Goal: Task Accomplishment & Management: Complete application form

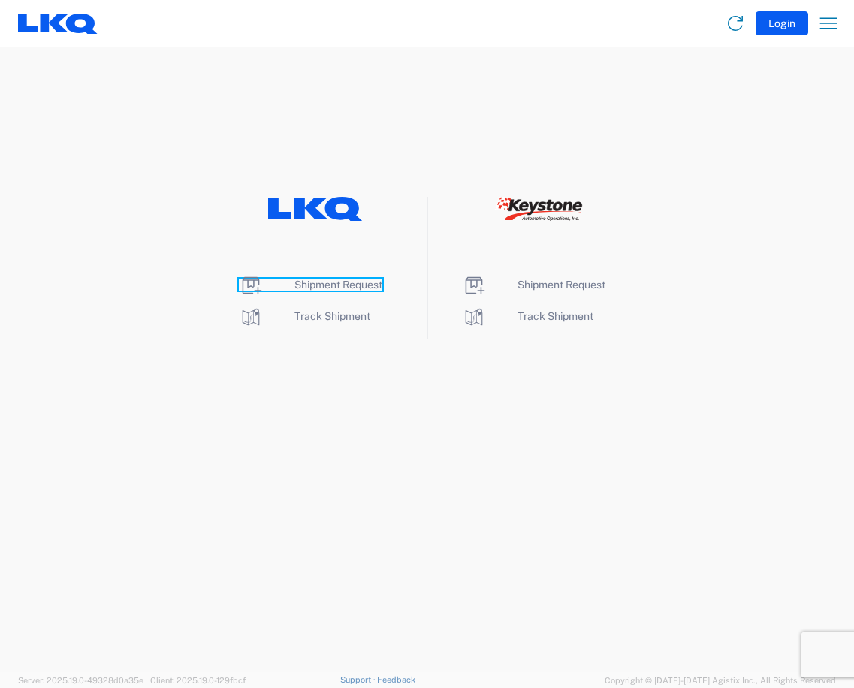
click at [320, 286] on span "Shipment Request" at bounding box center [338, 285] width 88 height 12
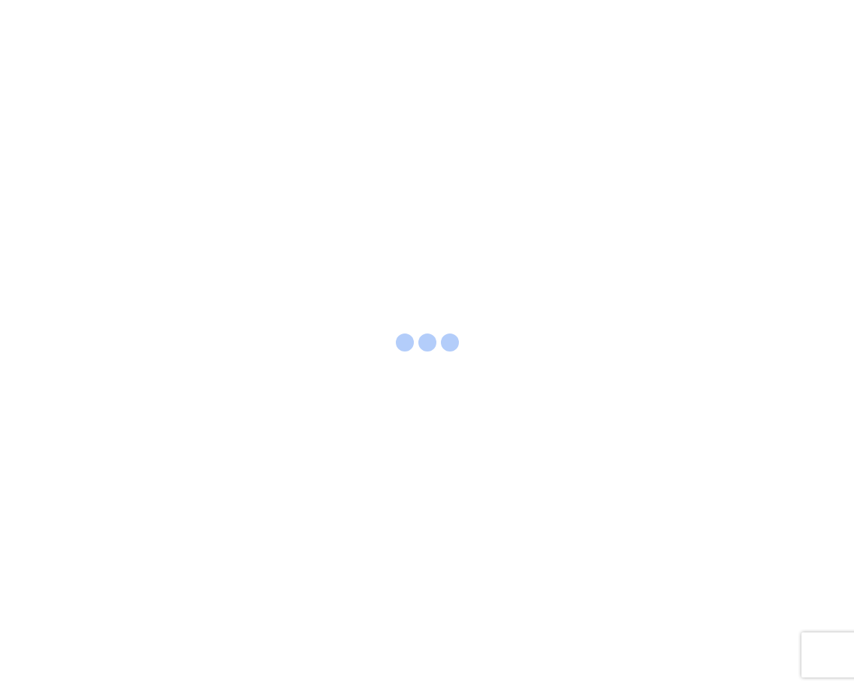
select select "FULL"
select select "LBS"
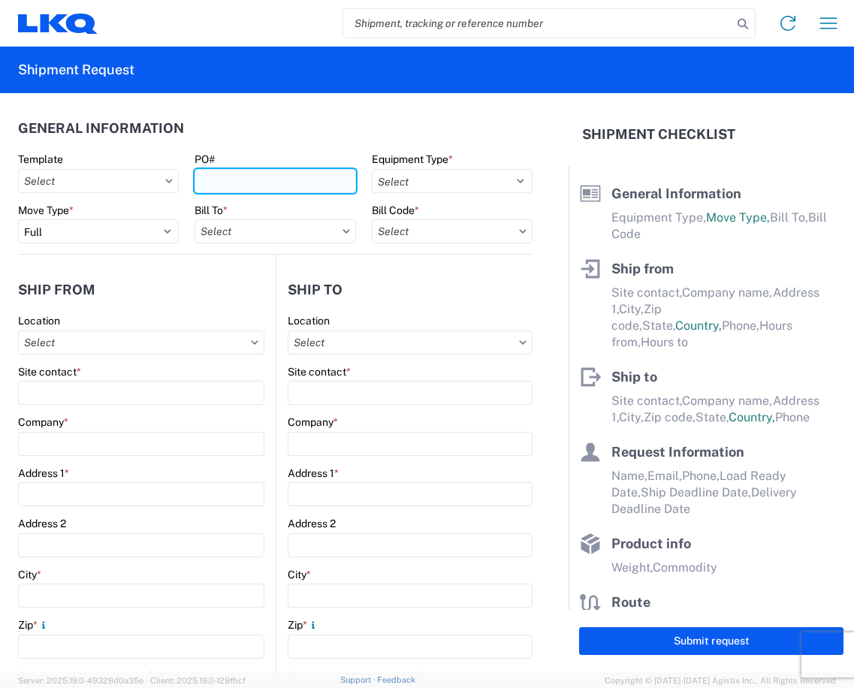
click at [234, 175] on input "PO#" at bounding box center [275, 181] width 161 height 24
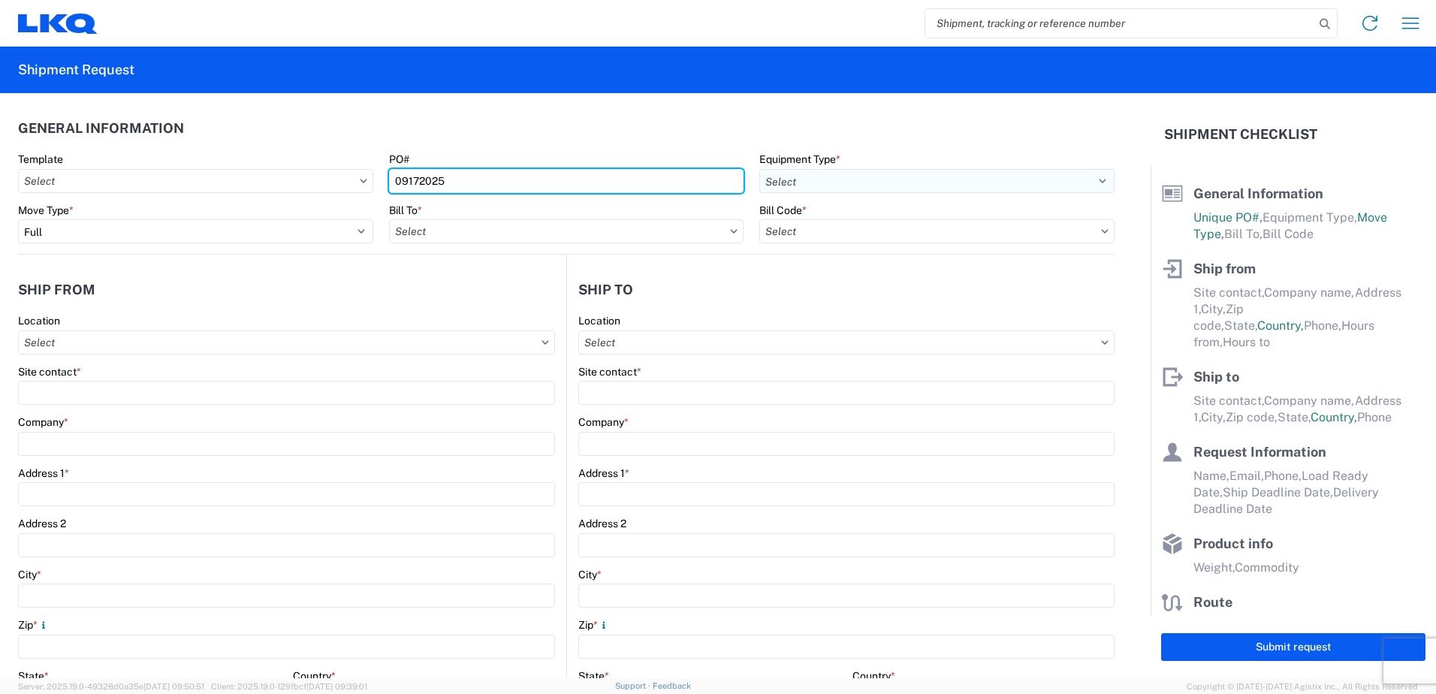
type input "09172025"
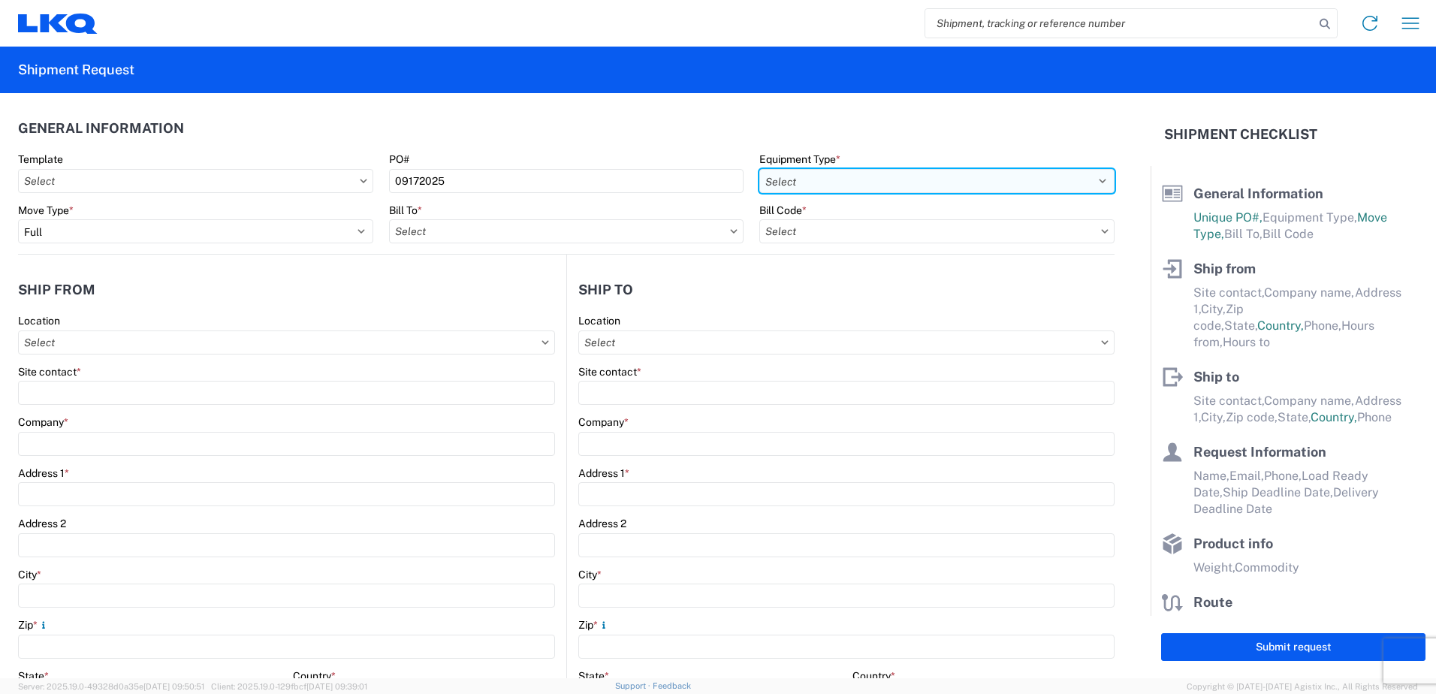
click at [853, 180] on select "Select 53’ Dry Van Flatbed Dropdeck (van) Lowboy (flatbed) Rail" at bounding box center [936, 181] width 355 height 24
select select "STDV"
click at [759, 169] on select "Select 53’ Dry Van Flatbed Dropdeck (van) Lowboy (flatbed) Rail" at bounding box center [936, 181] width 355 height 24
click at [424, 234] on input "text" at bounding box center [566, 231] width 355 height 24
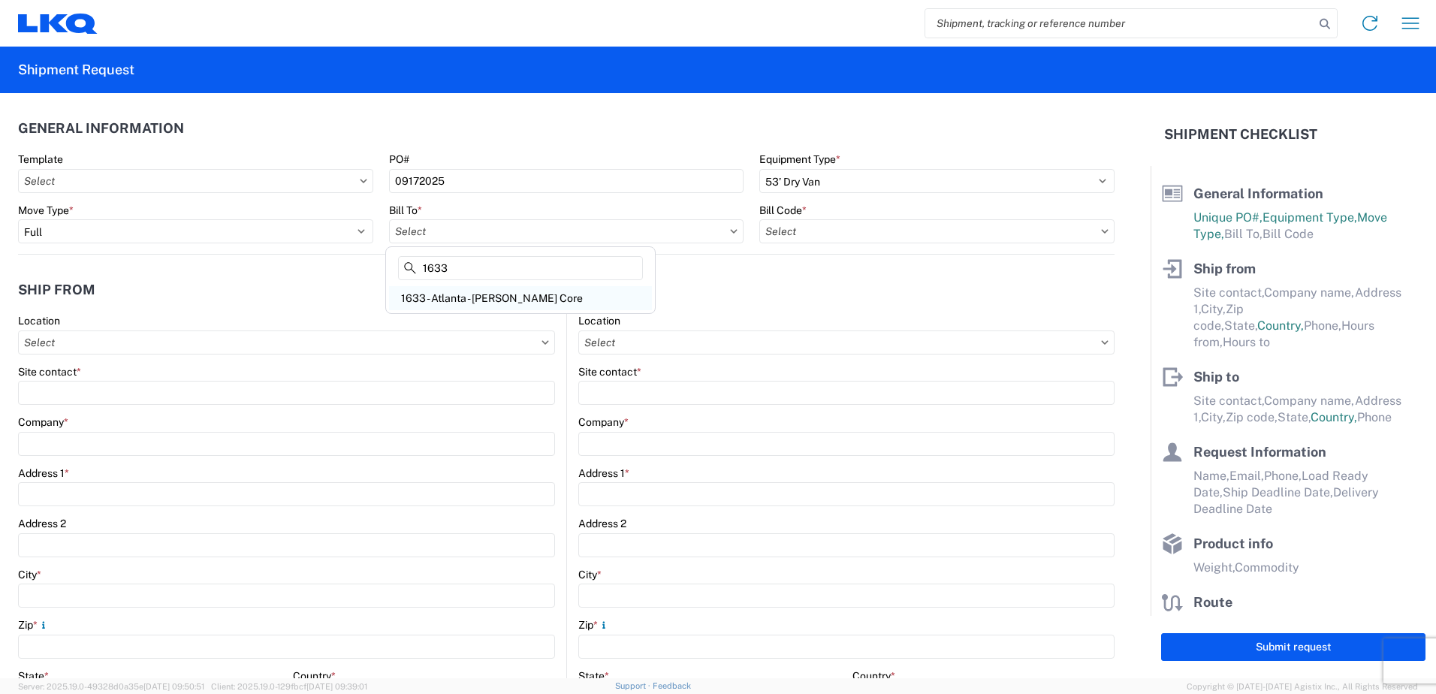
type input "1633"
click at [437, 295] on div "1633 - Atlanta - [PERSON_NAME] Core" at bounding box center [520, 298] width 263 height 24
type input "1633 - Atlanta - [PERSON_NAME] Core"
click at [810, 232] on input "text" at bounding box center [936, 231] width 355 height 24
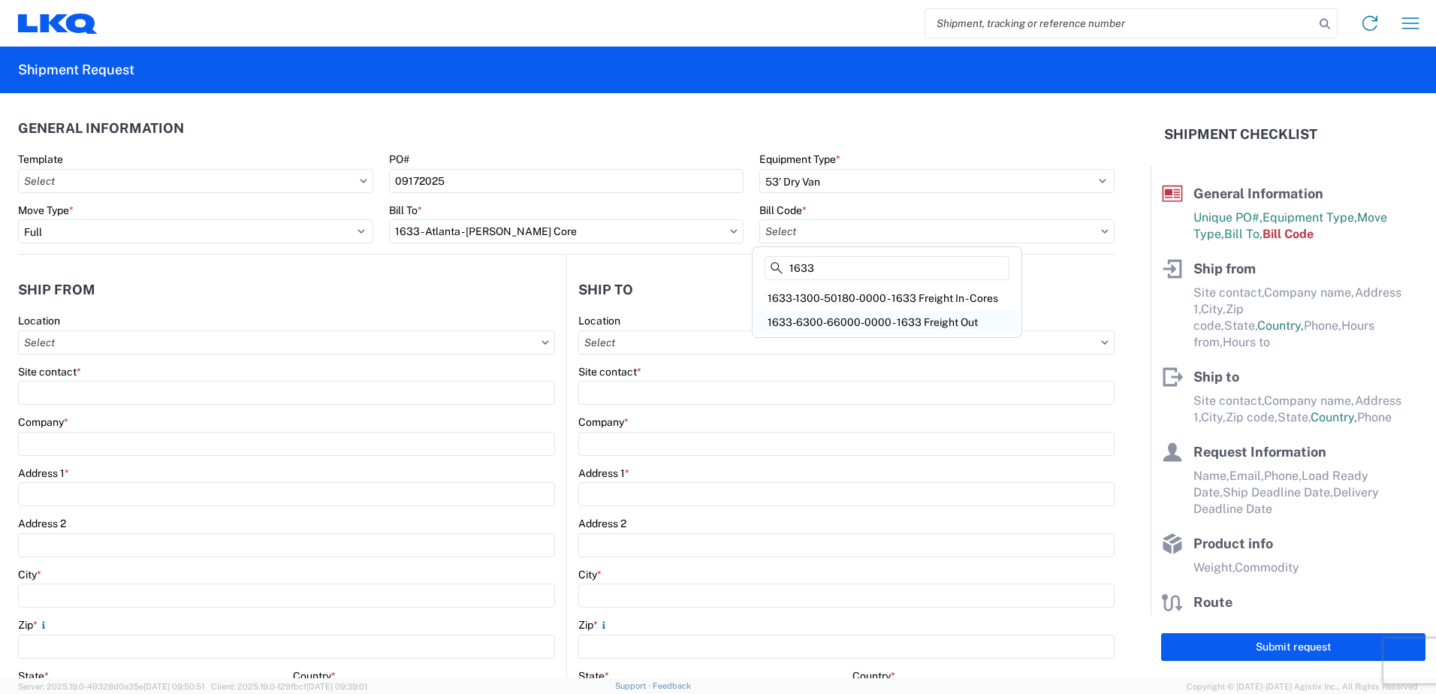
type input "1633"
click at [853, 324] on div "1633-6300-66000-0000 - 1633 Freight Out" at bounding box center [887, 322] width 263 height 24
type input "1633-6300-66000-0000 - 1633 Freight Out"
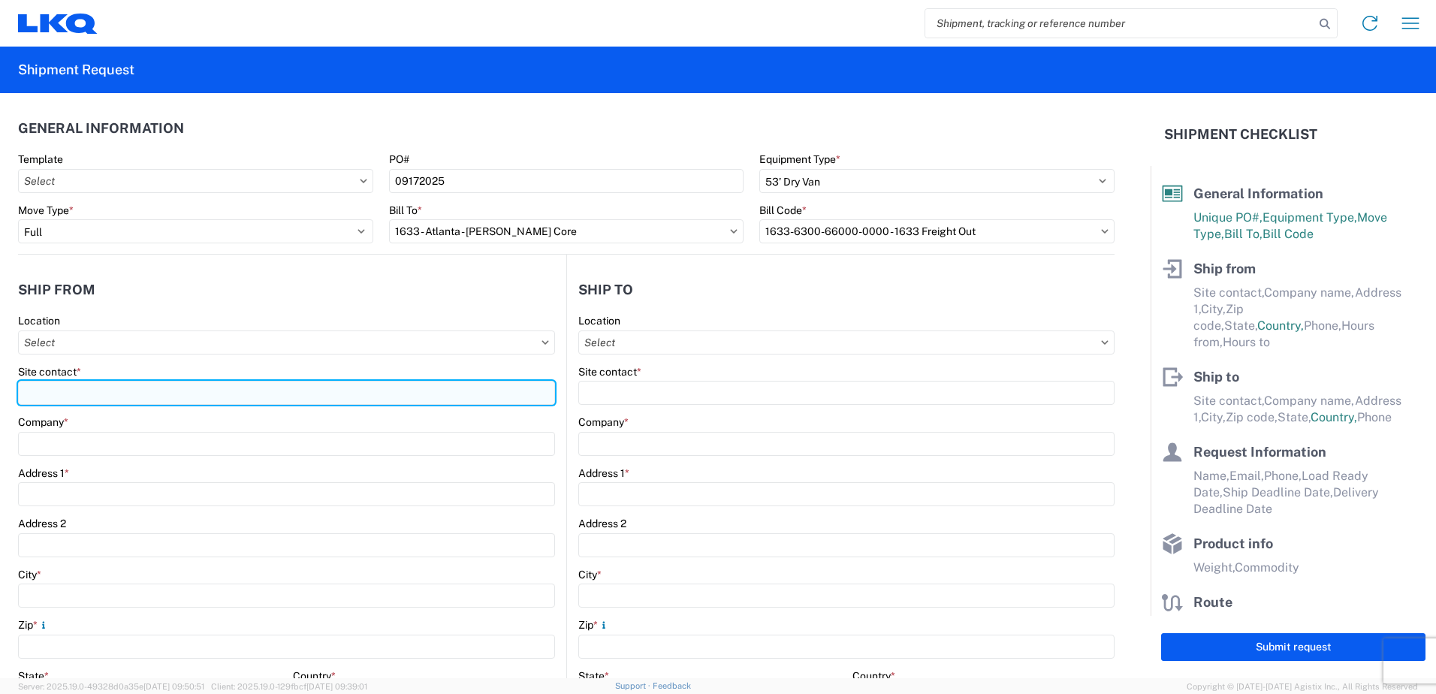
click at [43, 388] on input "Site contact *" at bounding box center [286, 393] width 537 height 24
type input "[PERSON_NAME]"
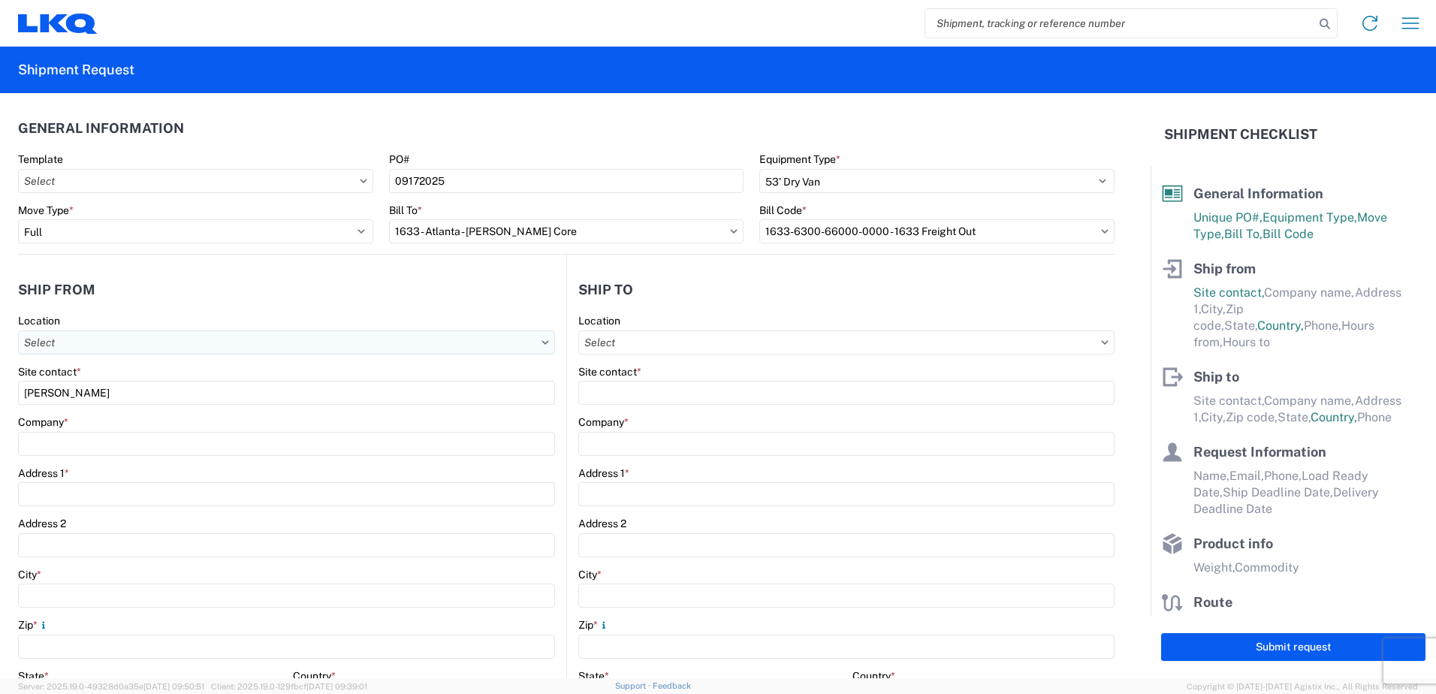
click at [89, 341] on input "text" at bounding box center [286, 342] width 537 height 24
type input "1633"
click at [88, 412] on div "1633 - Atlanta - [PERSON_NAME] Core" at bounding box center [153, 409] width 263 height 24
type input "1633 - Atlanta - [PERSON_NAME] Core"
type input "LKQ Corporation"
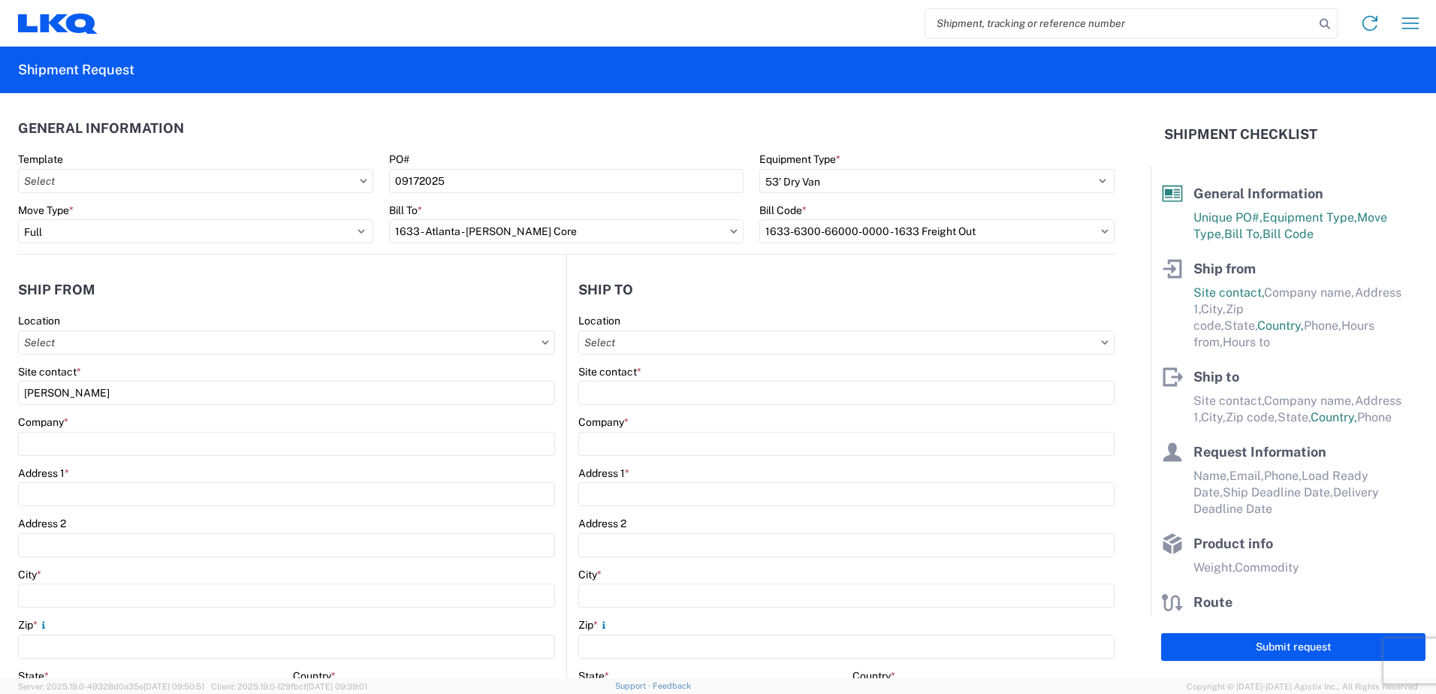
type input "[STREET_ADDRESS][PERSON_NAME][PERSON_NAME]"
type input "[GEOGRAPHIC_DATA]"
type input "30336"
select select "GA"
select select "US"
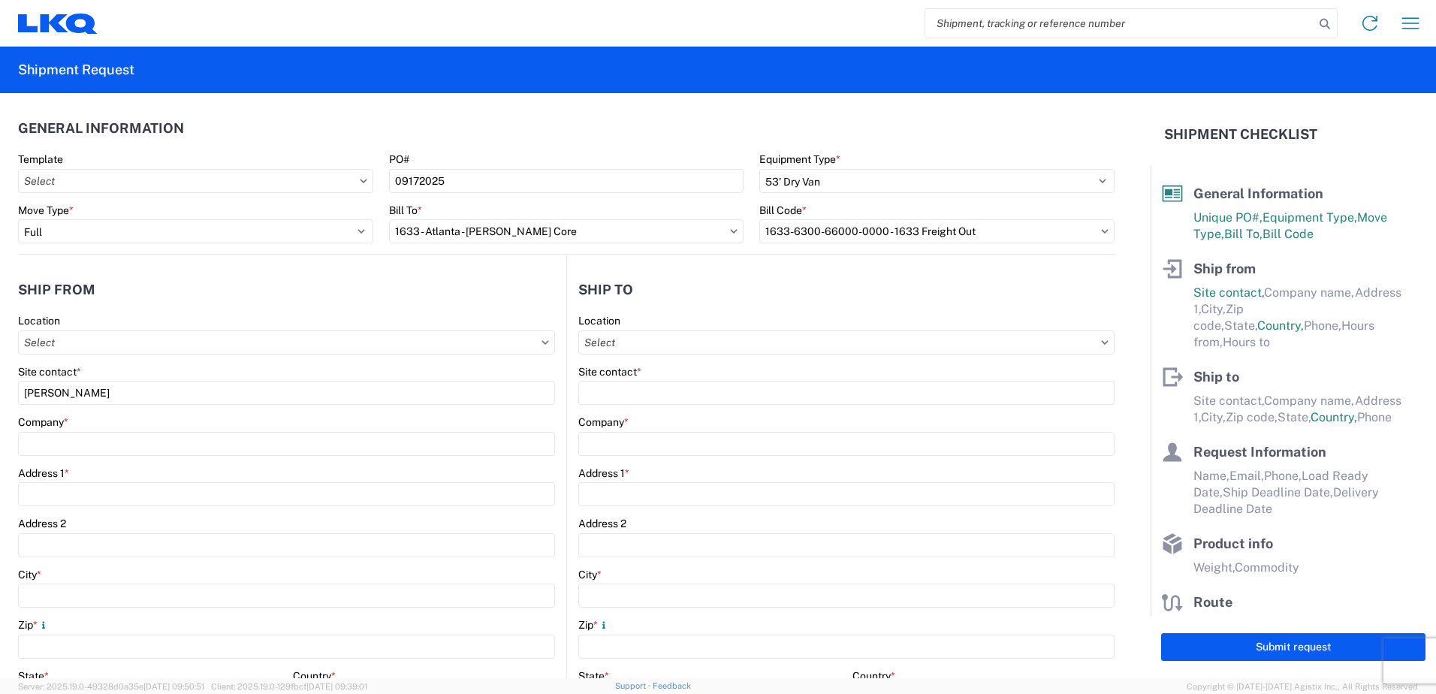
type input "[PHONE_NUMBER]"
type input "00:00"
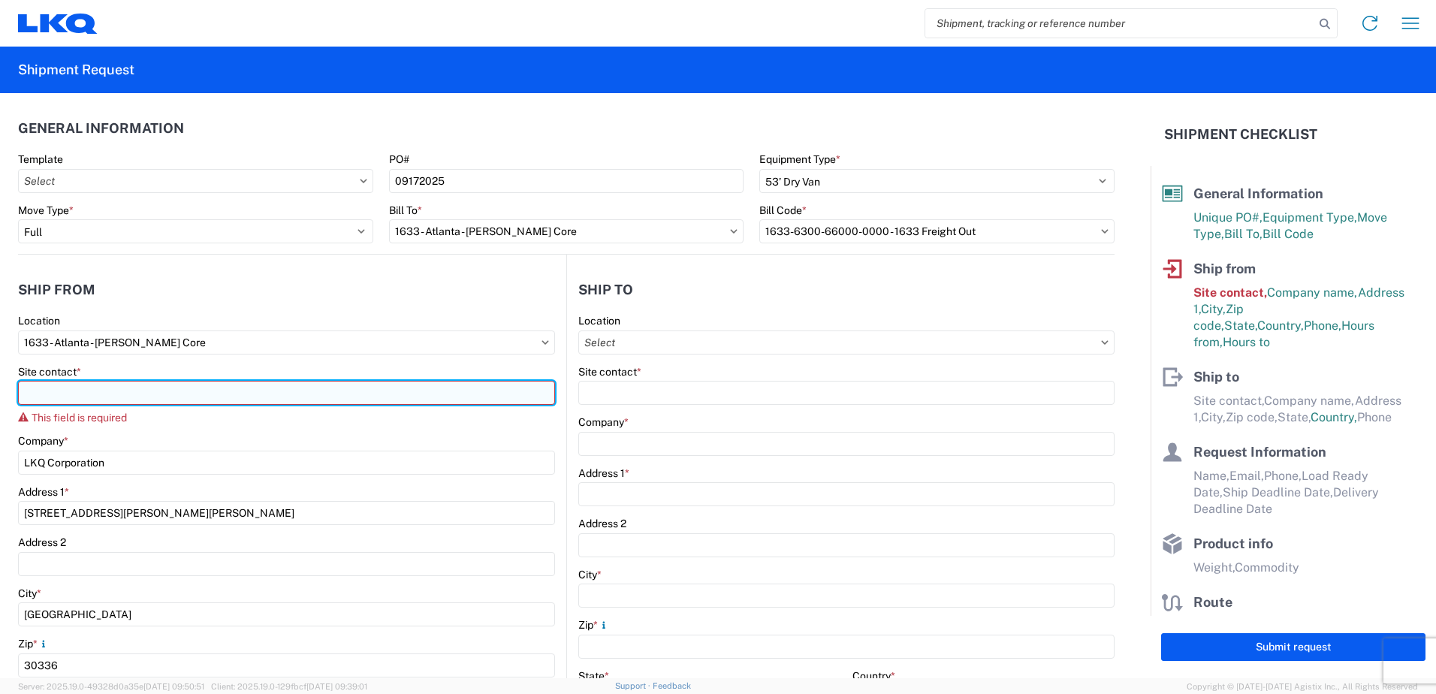
click at [57, 396] on input "Site contact *" at bounding box center [286, 393] width 537 height 24
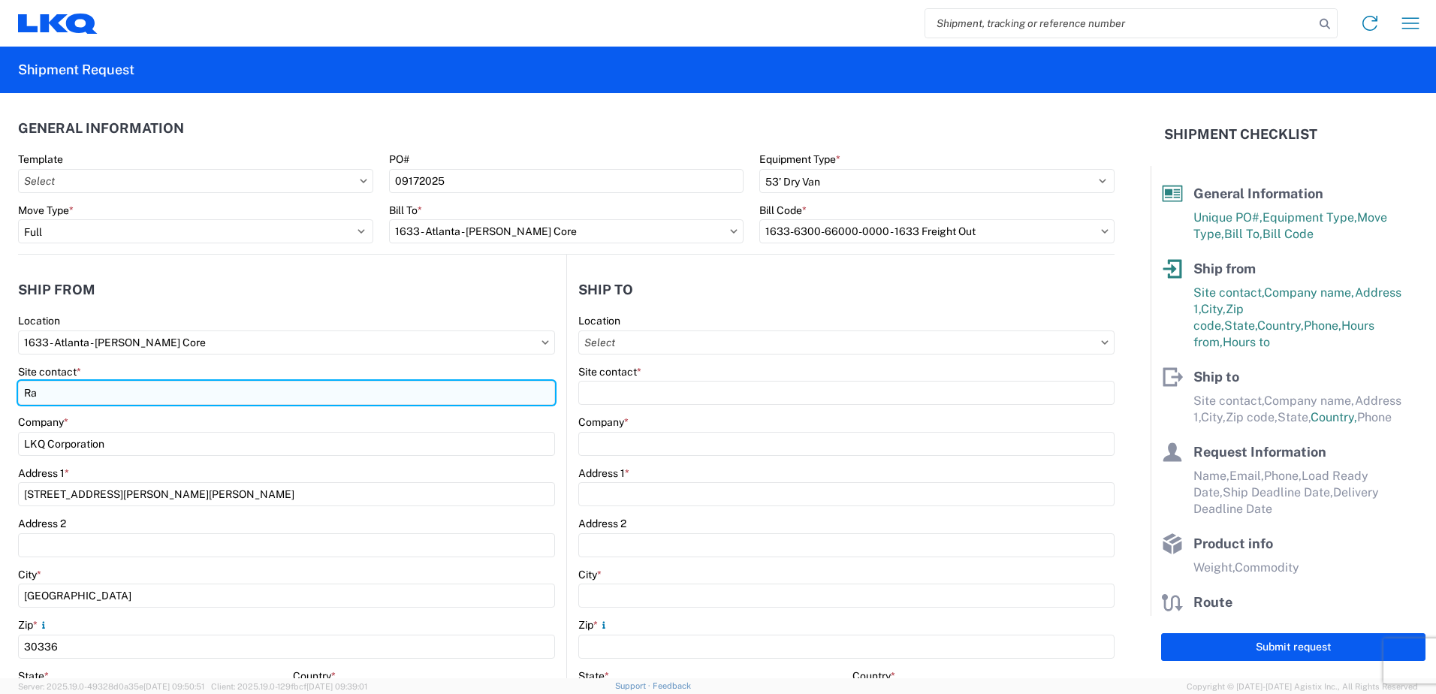
type input "R"
type input "Lito"
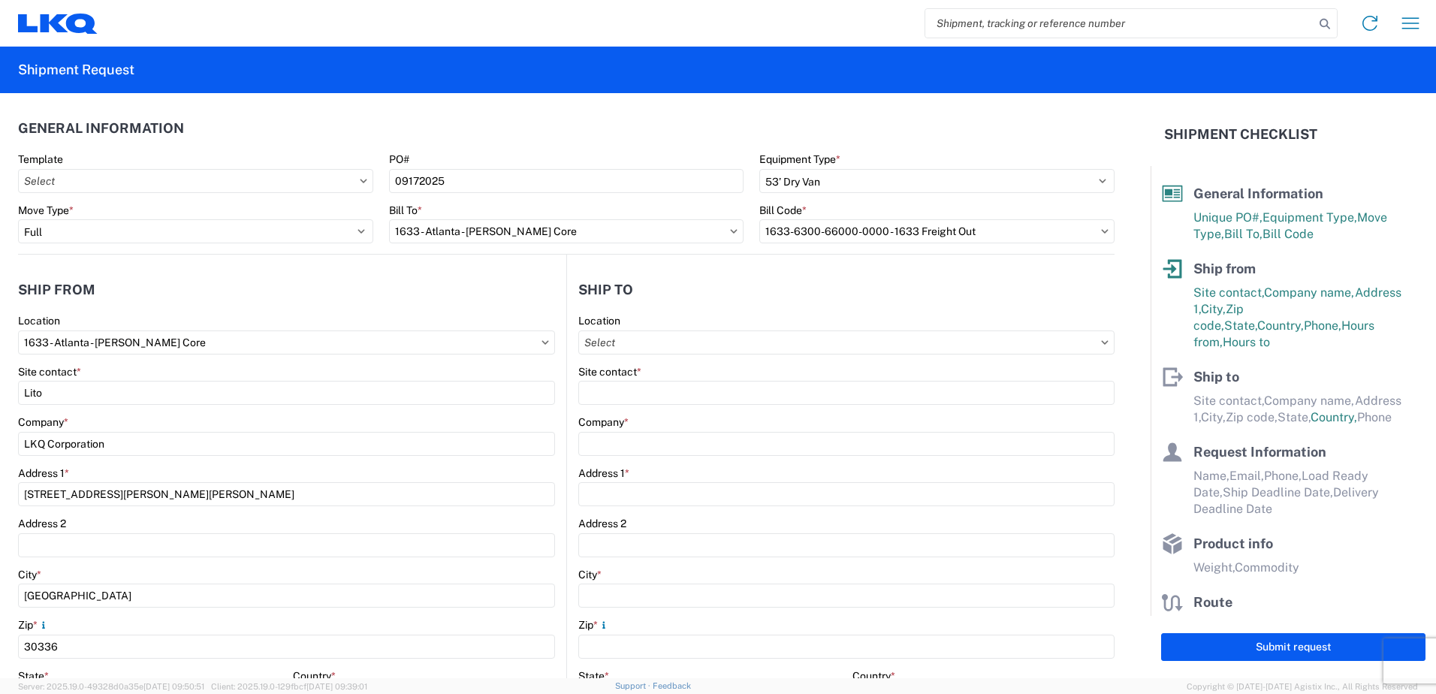
click at [255, 314] on div "Location" at bounding box center [286, 321] width 537 height 14
click at [695, 336] on input "text" at bounding box center [846, 342] width 536 height 24
type input "1634"
click at [668, 406] on div "1634 - [GEOGRAPHIC_DATA] - [PERSON_NAME] - Boat Rock" at bounding box center [724, 409] width 295 height 24
type input "1634 - [GEOGRAPHIC_DATA] - [PERSON_NAME] - Boat Rock"
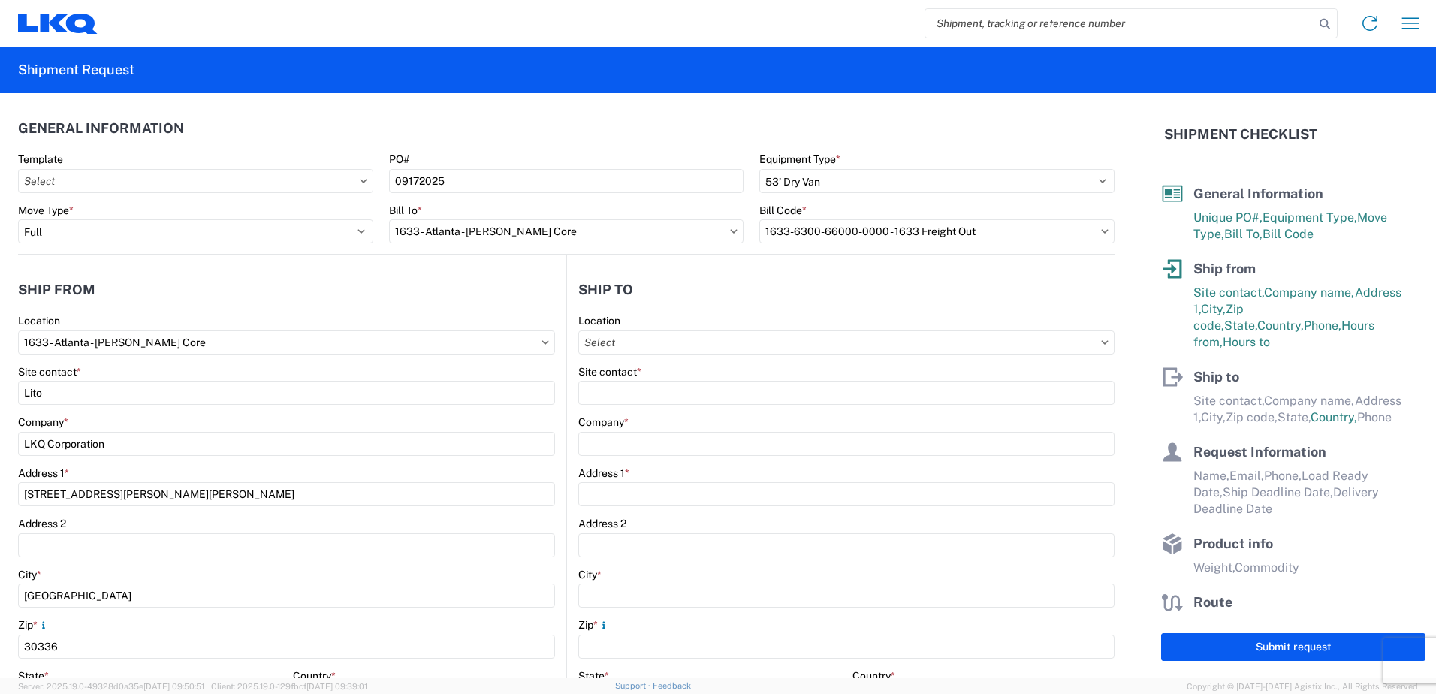
type input "LKQ Corporation"
type input "[STREET_ADDRESS]"
type input "[GEOGRAPHIC_DATA]"
type input "30336"
select select "US"
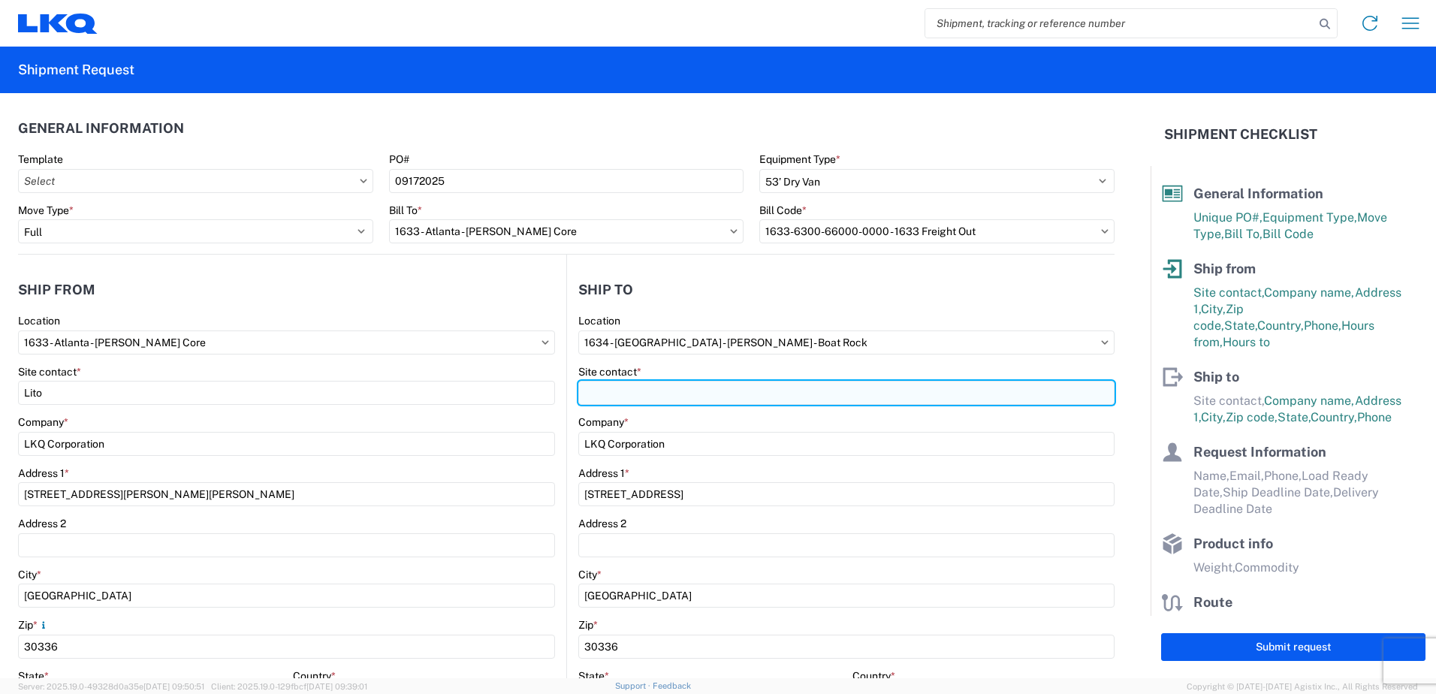
click at [602, 390] on input "Site contact *" at bounding box center [846, 393] width 536 height 24
type input "[PERSON_NAME]"
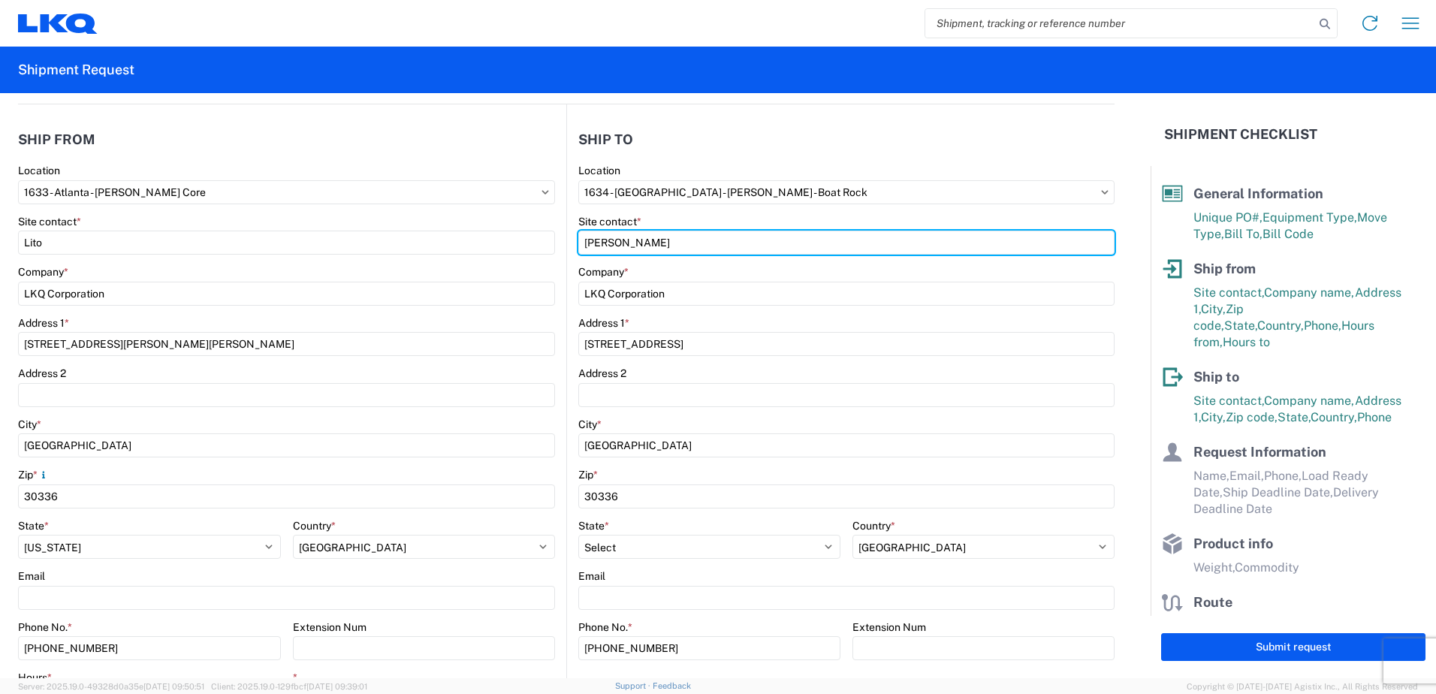
scroll to position [225, 0]
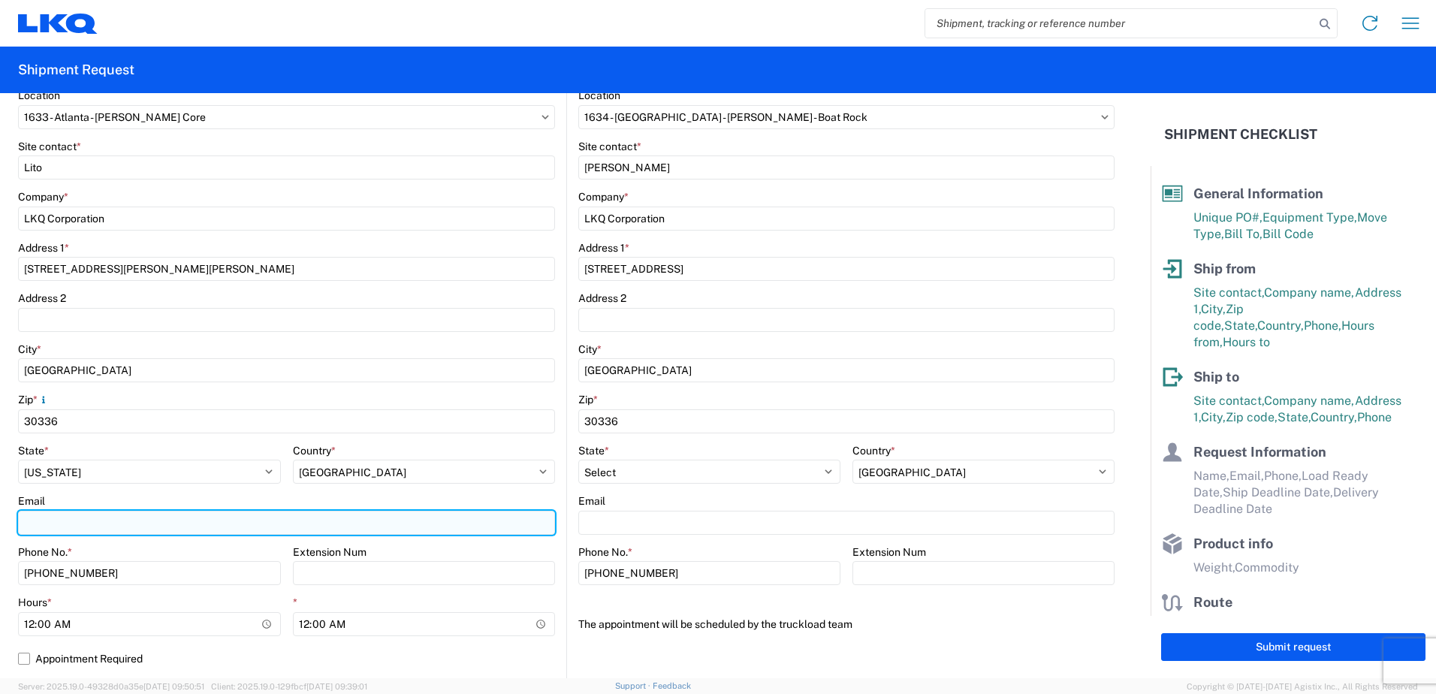
click at [58, 525] on input "Email" at bounding box center [286, 523] width 537 height 24
click at [134, 523] on input "lxserrano@lkqcorp." at bounding box center [286, 523] width 537 height 24
type input "[EMAIL_ADDRESS][DOMAIN_NAME]"
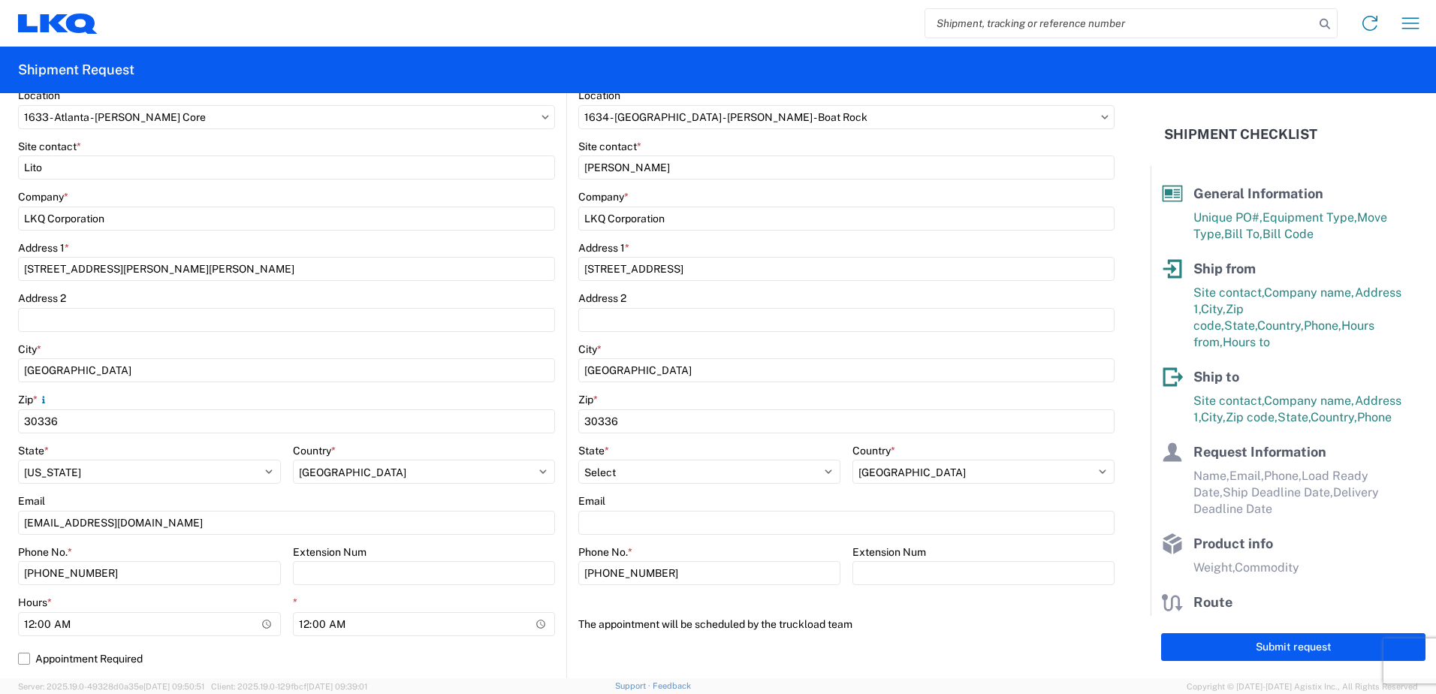
click at [139, 502] on div "Email" at bounding box center [286, 501] width 537 height 14
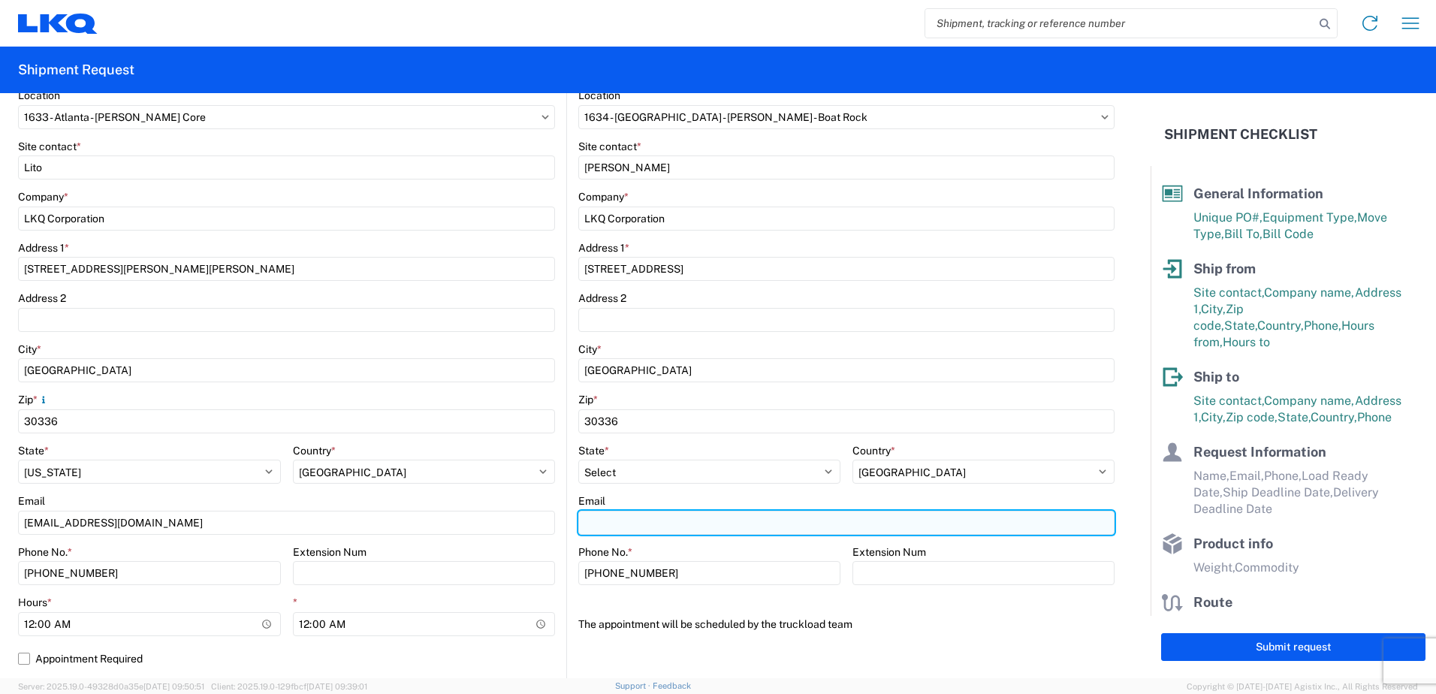
click at [622, 522] on input "Email" at bounding box center [846, 523] width 536 height 24
type input "[EMAIL_ADDRESS][DOMAIN_NAME]"
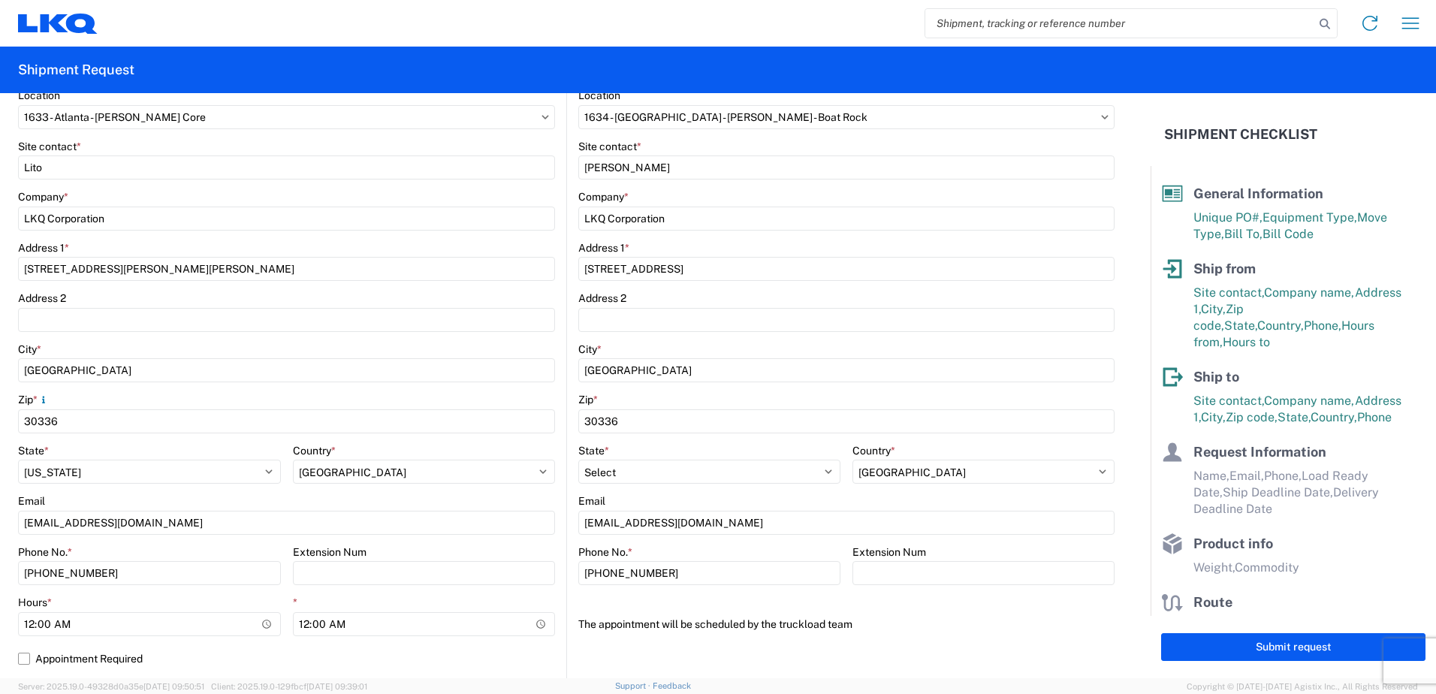
click at [853, 490] on agx-form-control-wrapper-v2 "Country * Select [GEOGRAPHIC_DATA] [GEOGRAPHIC_DATA] [GEOGRAPHIC_DATA] [GEOGRAP…" at bounding box center [983, 469] width 262 height 51
click at [271, 622] on input "00:00" at bounding box center [149, 624] width 263 height 24
type input "07:00"
click at [542, 623] on input "00:00" at bounding box center [424, 624] width 263 height 24
type input "14:30"
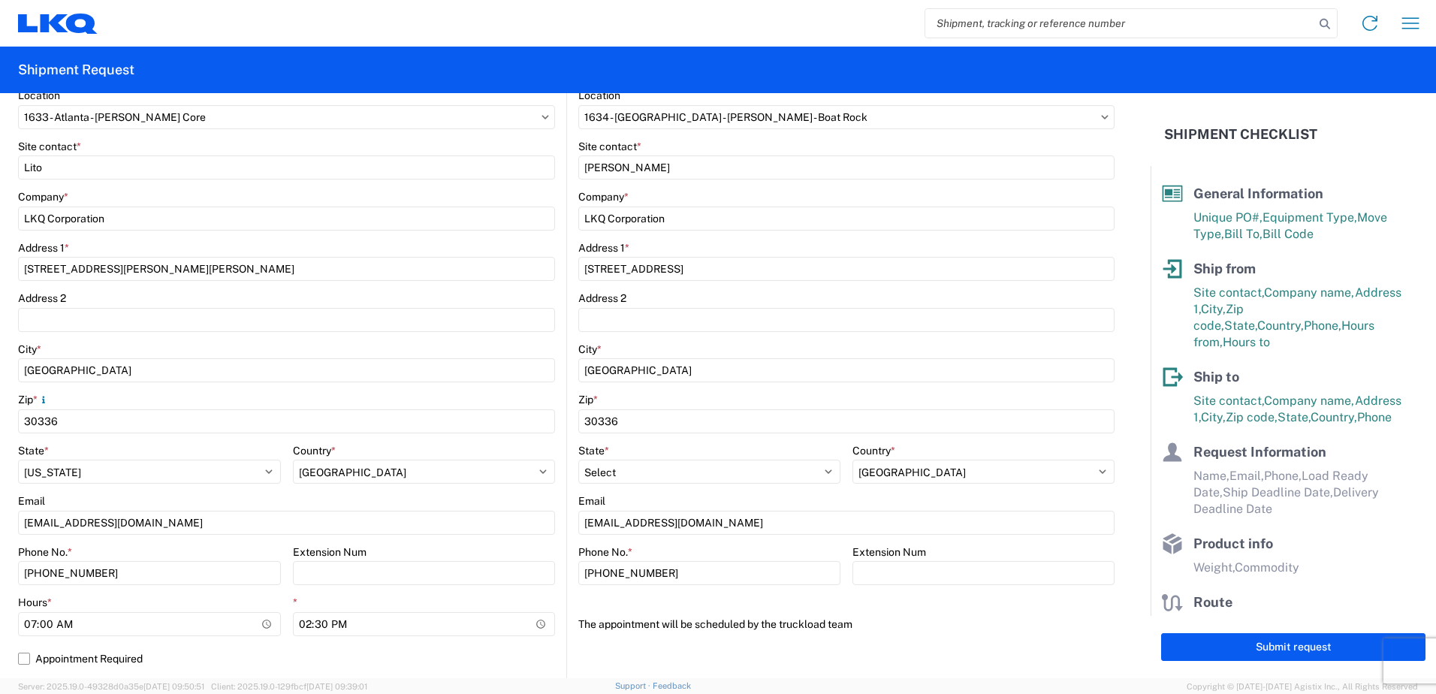
click at [475, 594] on agx-form-control-wrapper-v2 "Extension Num" at bounding box center [424, 570] width 263 height 51
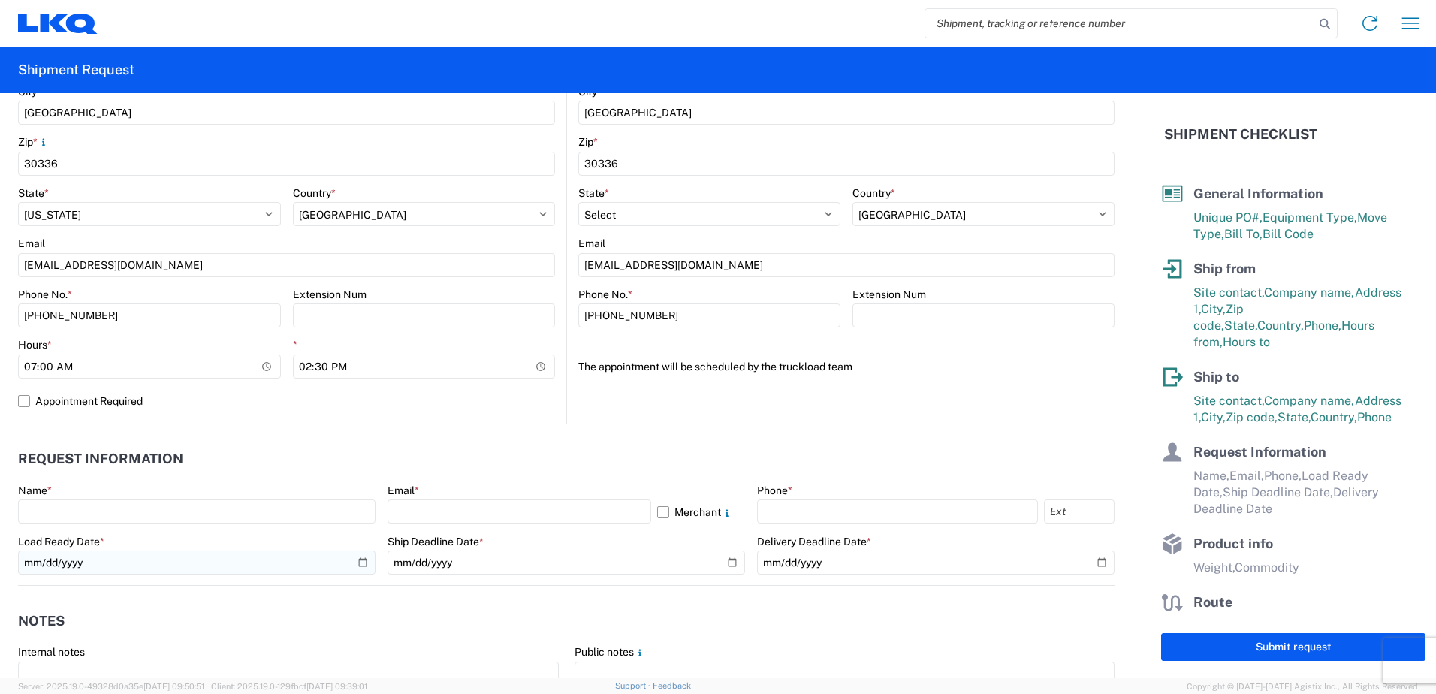
scroll to position [526, 0]
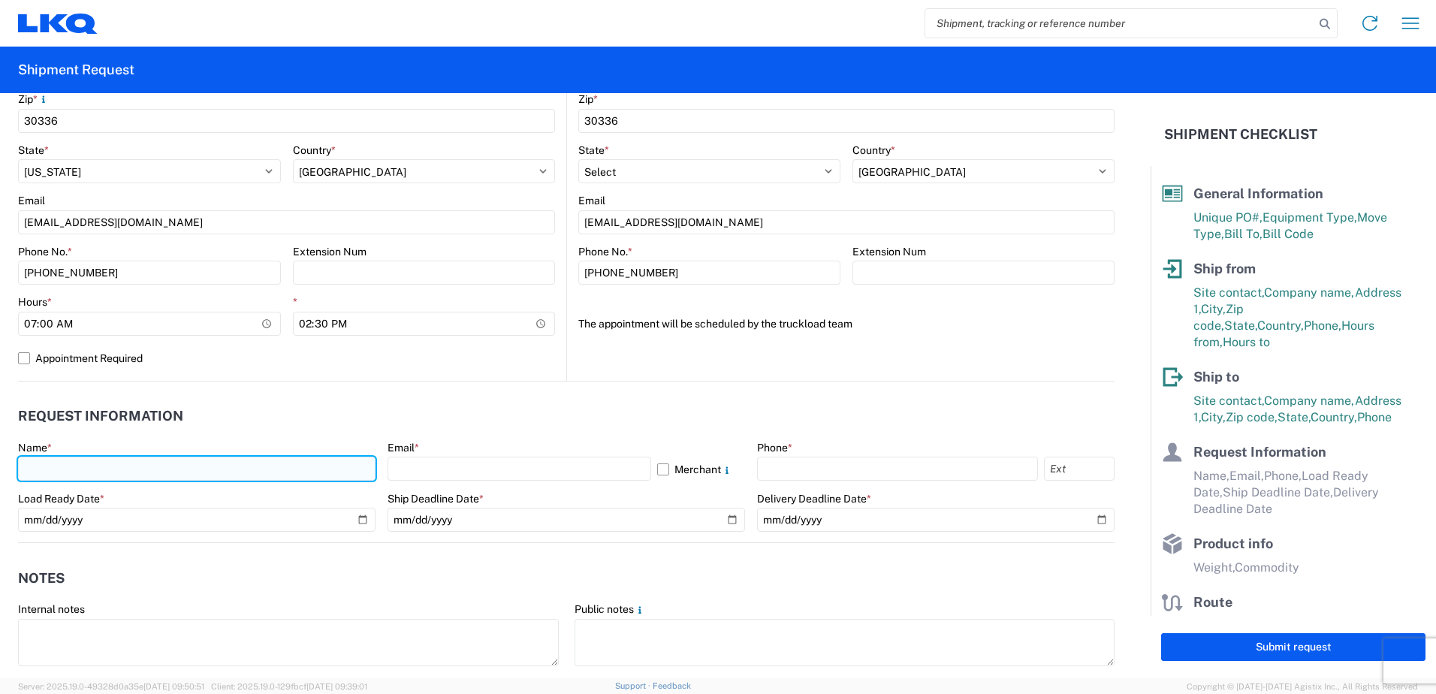
click at [319, 469] on input "text" at bounding box center [197, 469] width 358 height 24
type input "[PERSON_NAME]"
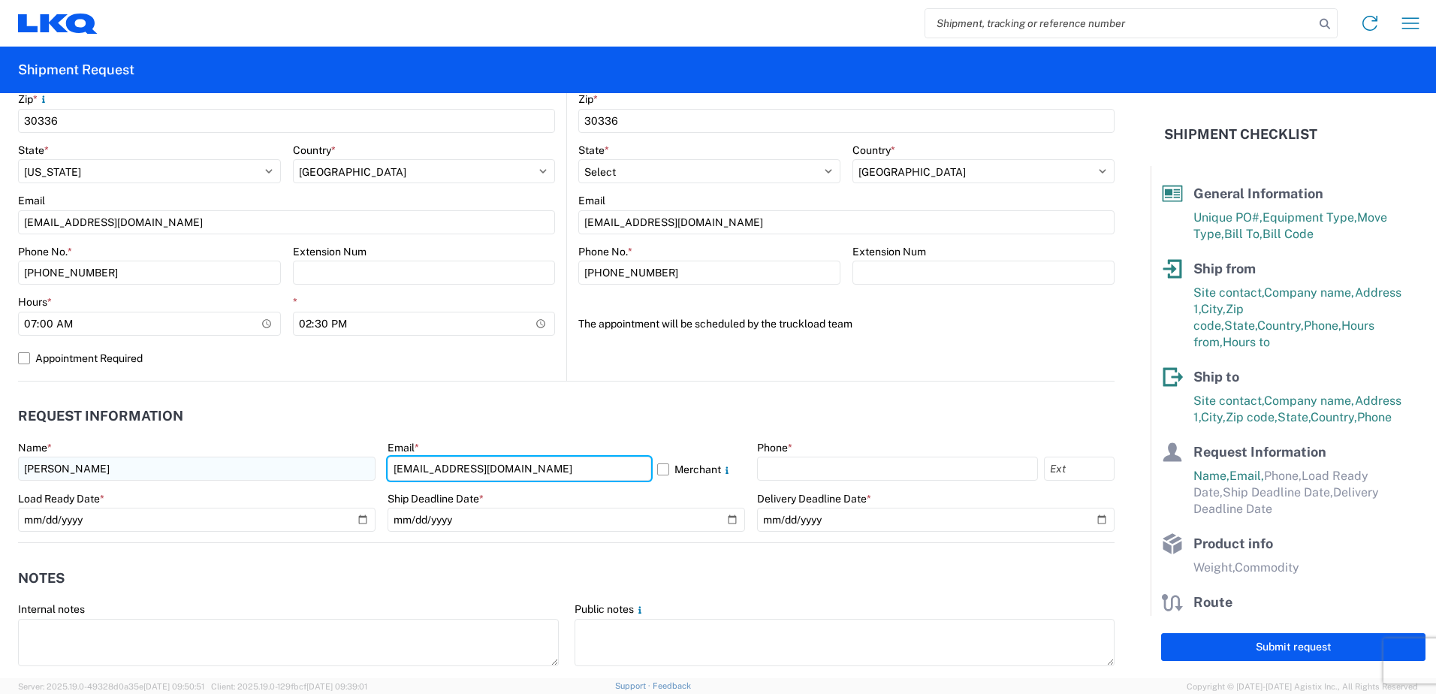
type input "[EMAIL_ADDRESS][DOMAIN_NAME]"
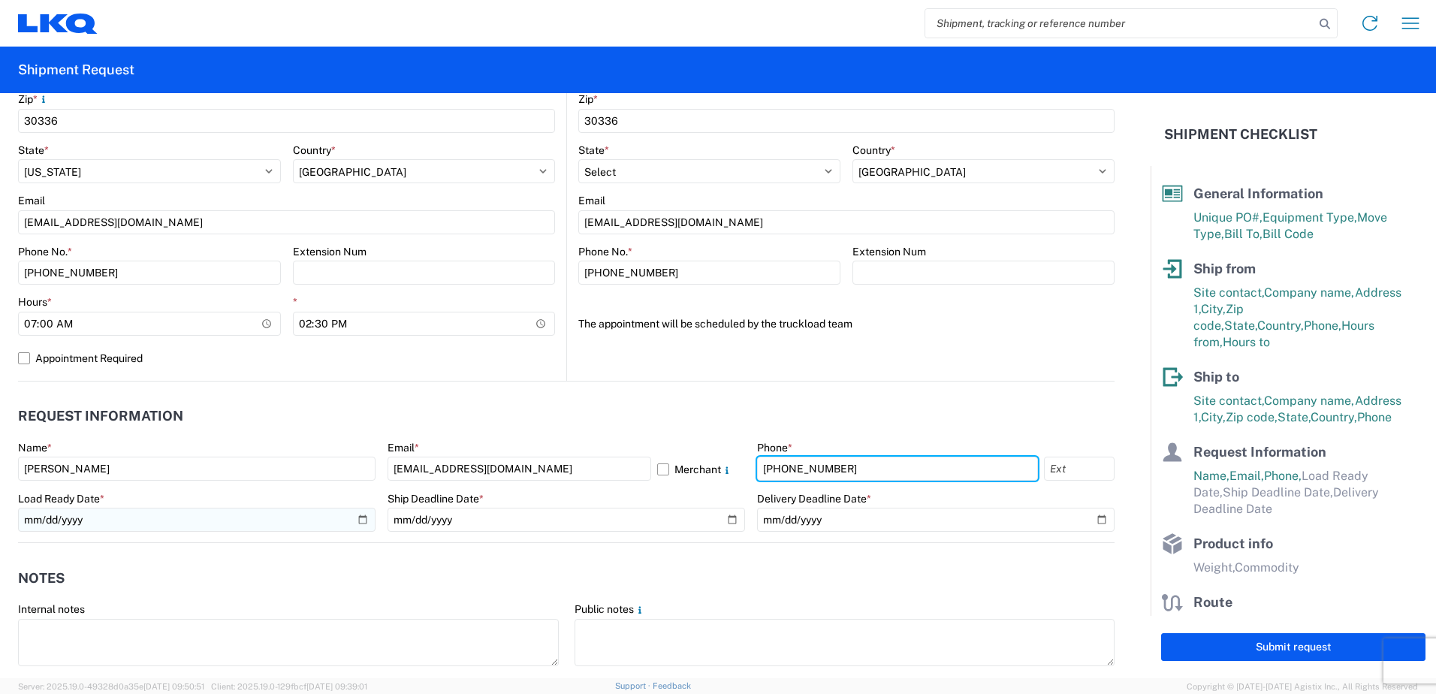
type input "[PHONE_NUMBER]"
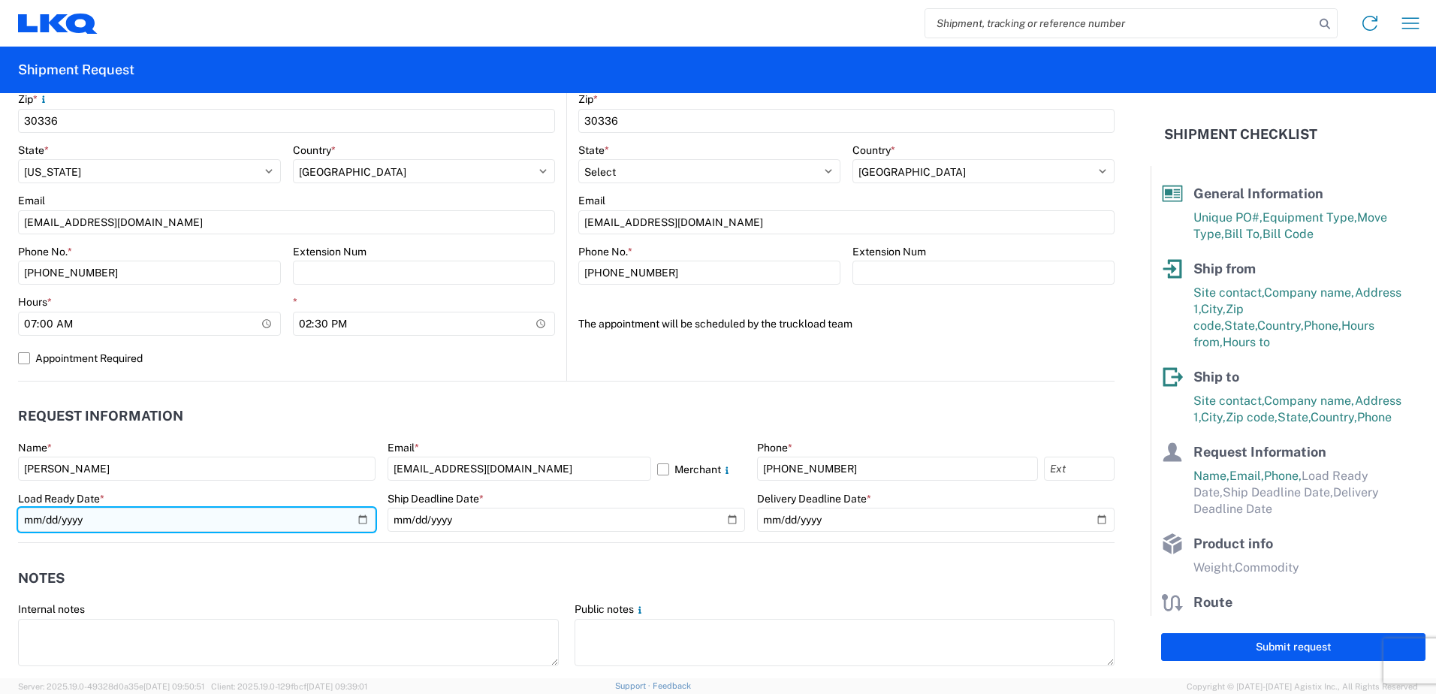
click at [358, 518] on input "date" at bounding box center [197, 520] width 358 height 24
type input "[DATE]"
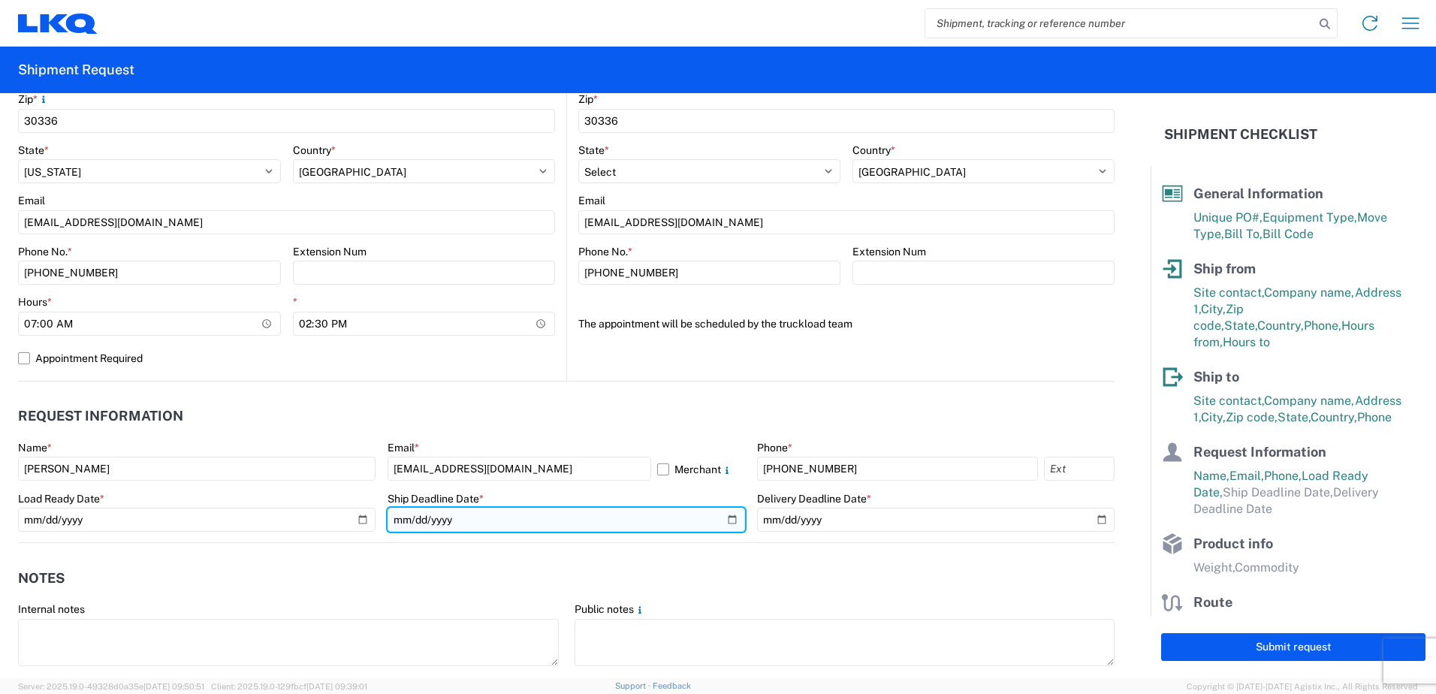
click at [728, 519] on input "date" at bounding box center [567, 520] width 358 height 24
type input "[DATE]"
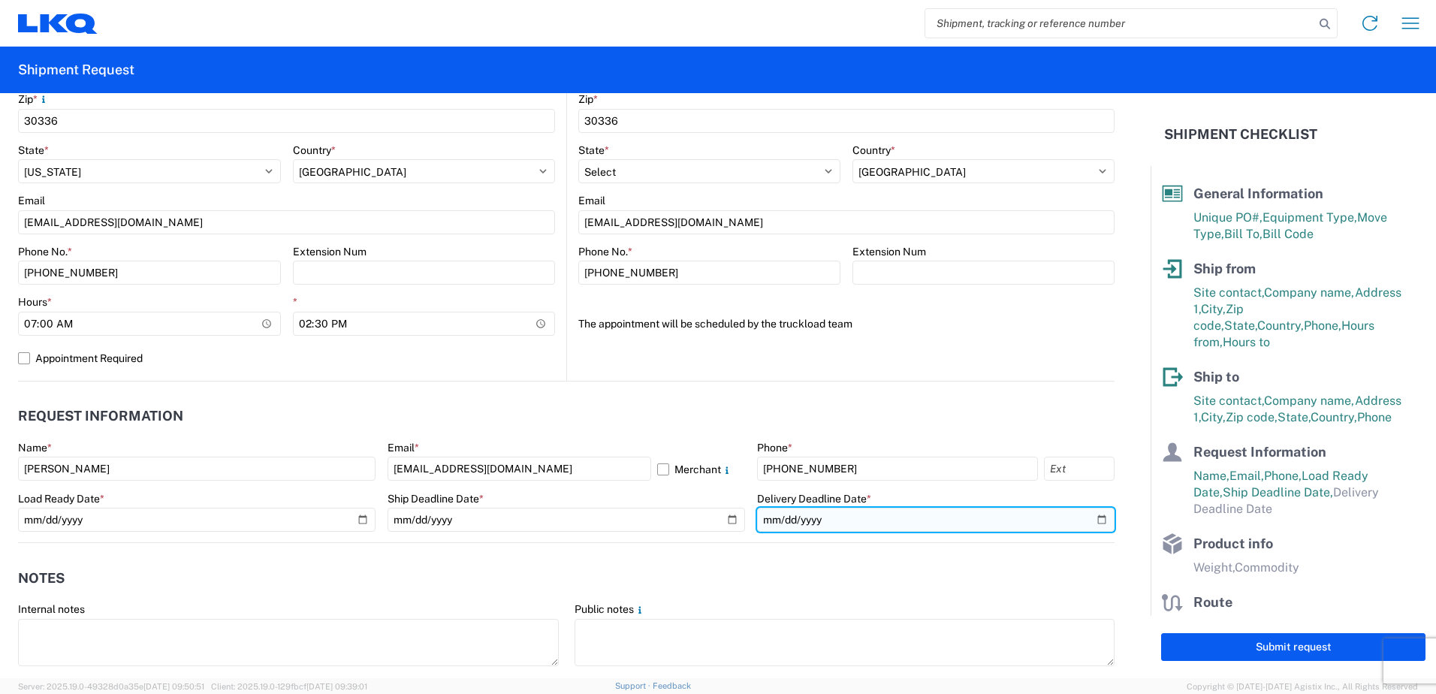
click at [853, 521] on input "date" at bounding box center [936, 520] width 358 height 24
type input "[DATE]"
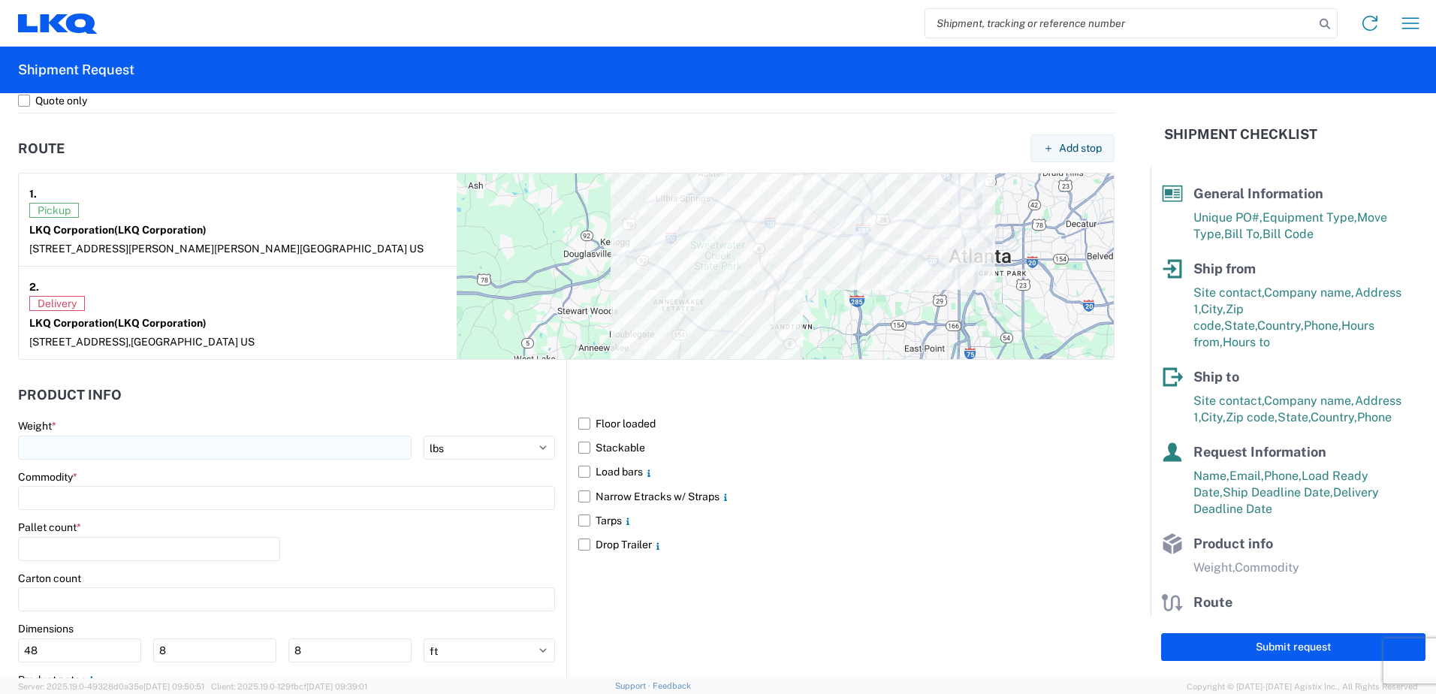
scroll to position [1127, 0]
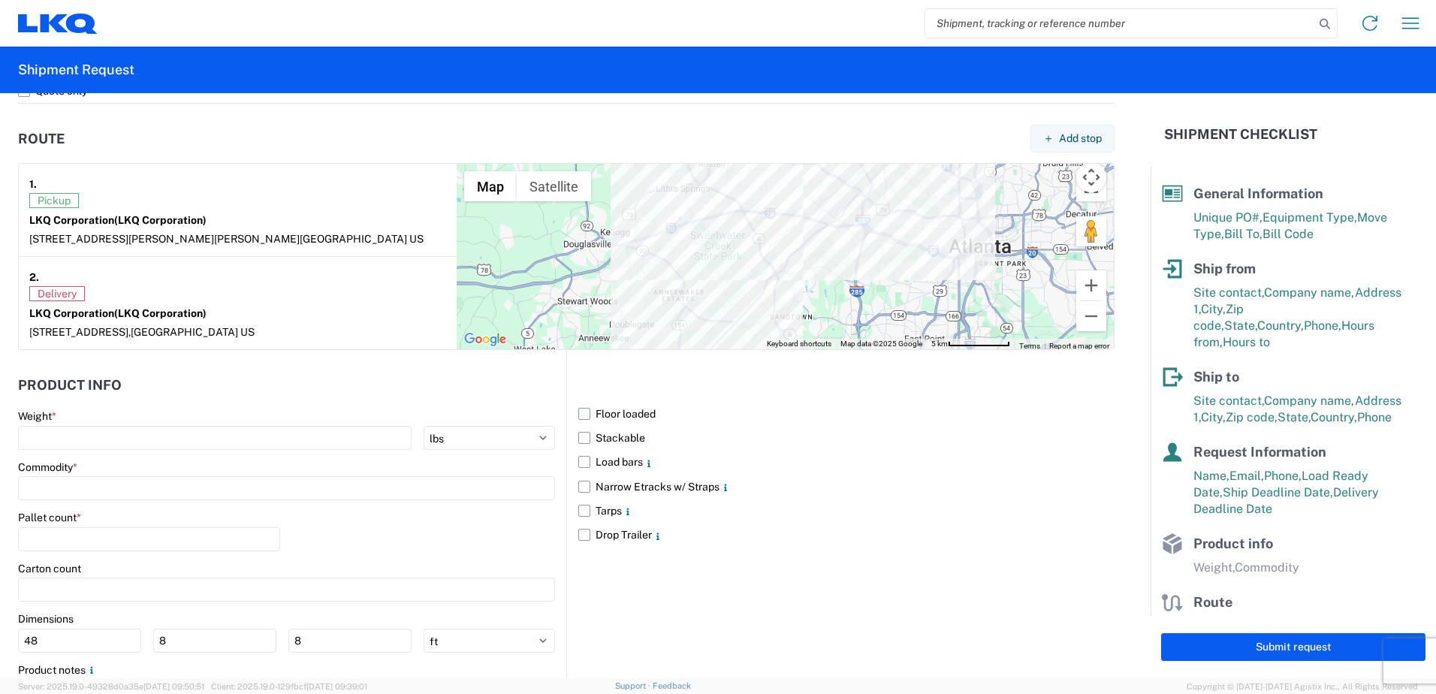
click at [580, 416] on label "Floor loaded" at bounding box center [846, 414] width 536 height 24
click at [0, 0] on input "Floor loaded" at bounding box center [0, 0] width 0 height 0
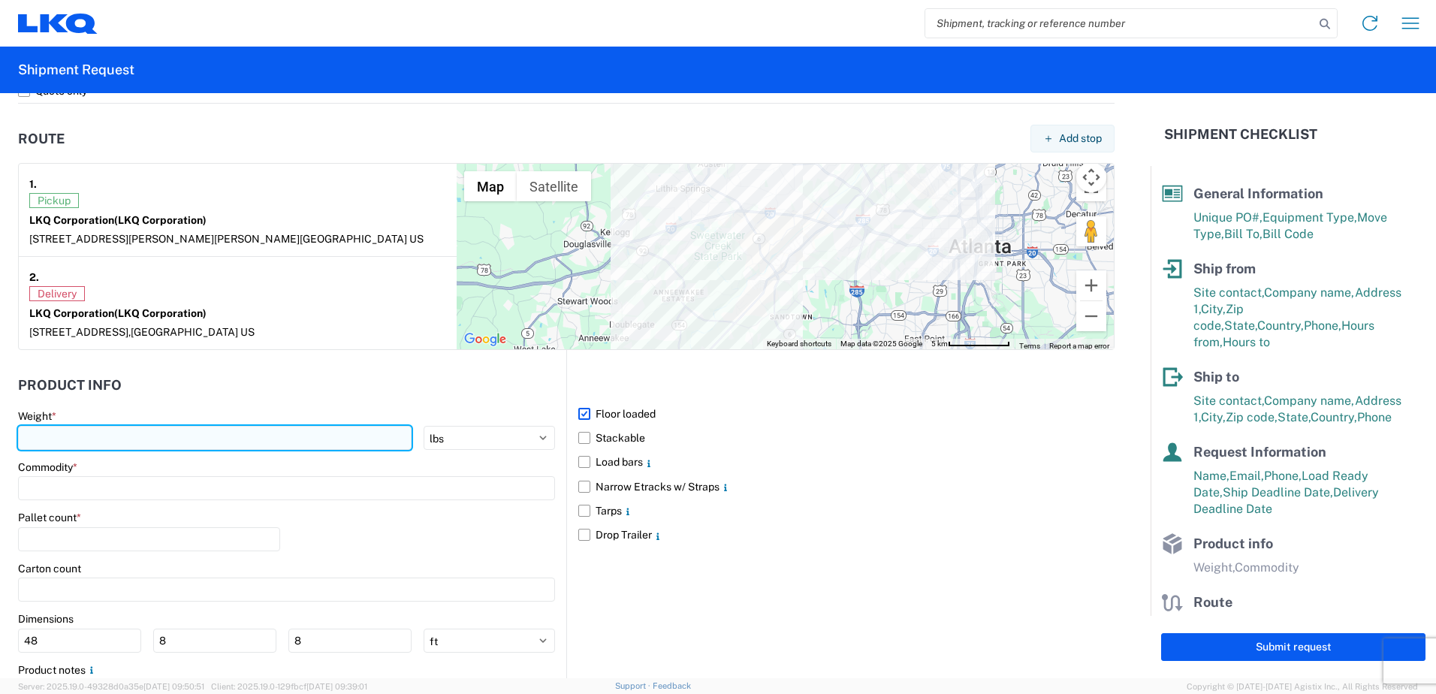
click at [136, 438] on input "number" at bounding box center [215, 438] width 394 height 24
type input "30000"
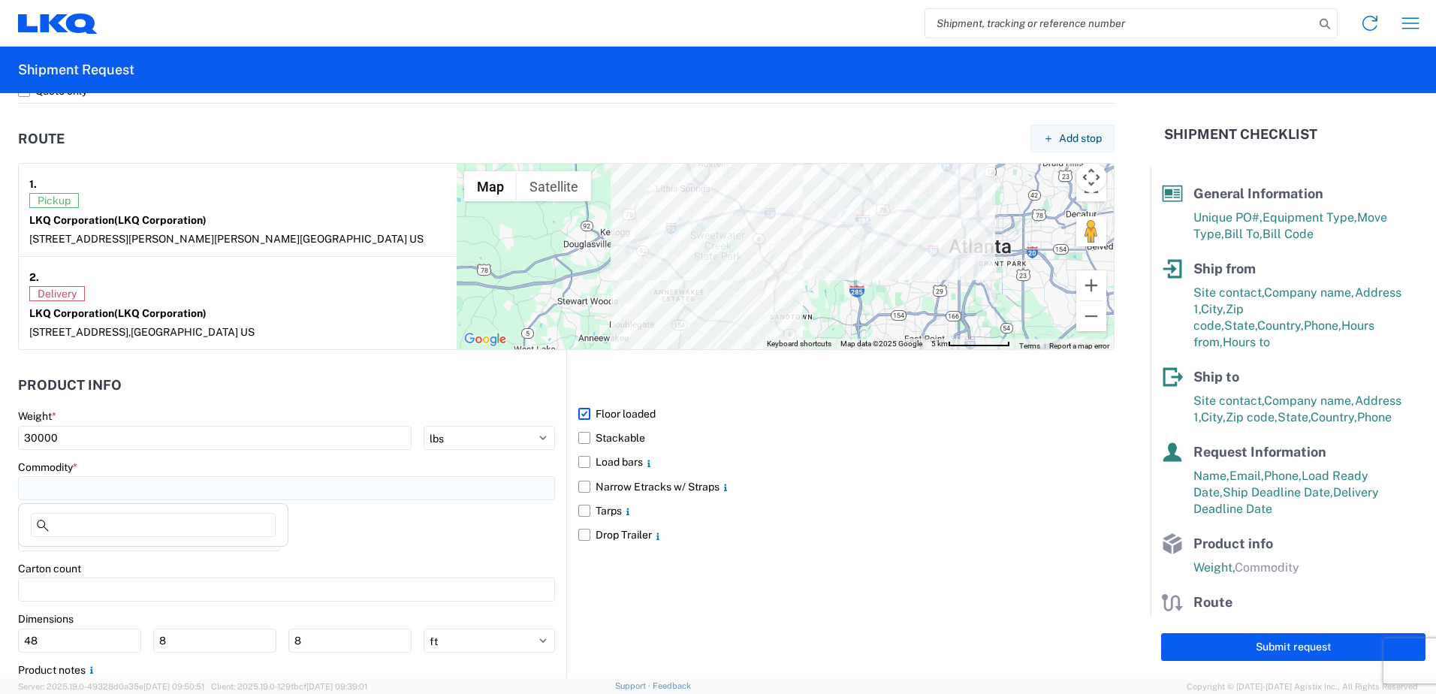
click at [192, 489] on input at bounding box center [286, 488] width 537 height 24
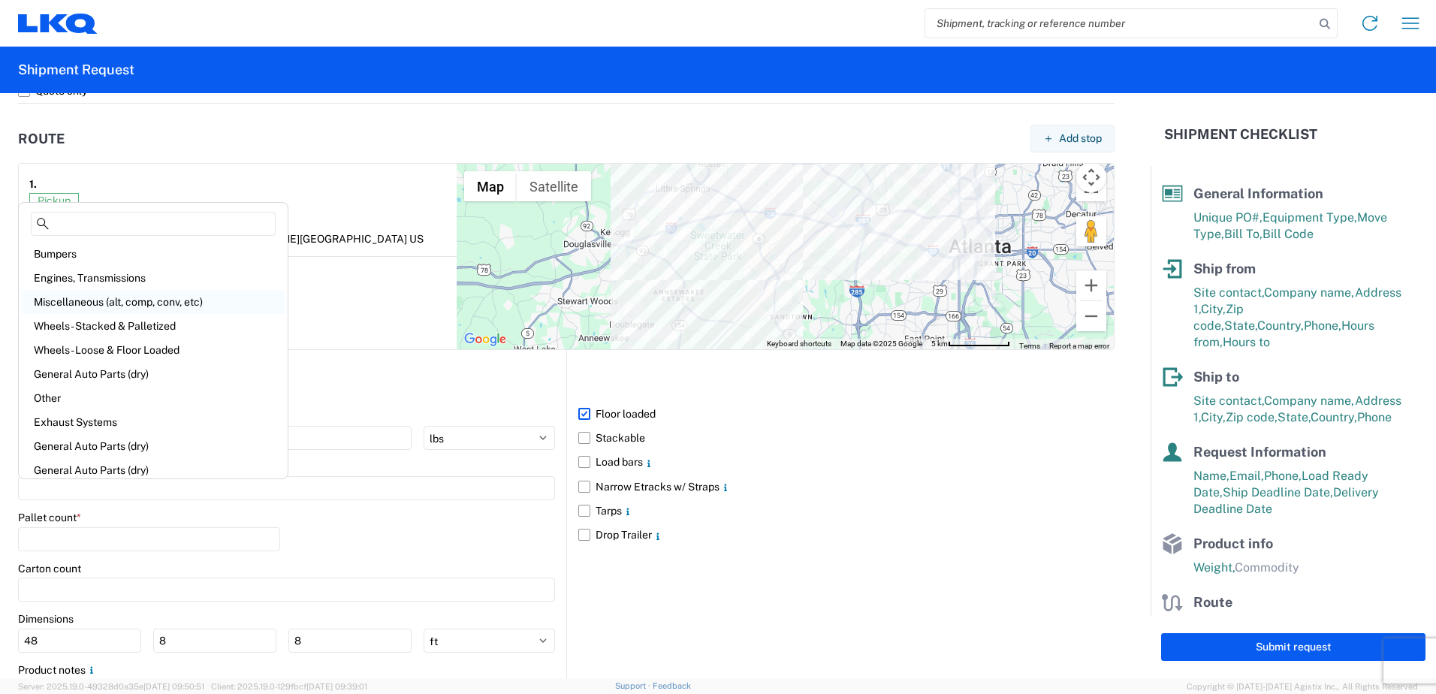
click at [68, 303] on div "Miscellaneous (alt, comp, conv, etc)" at bounding box center [153, 302] width 263 height 24
type input "Miscellaneous (alt, comp, conv, etc)"
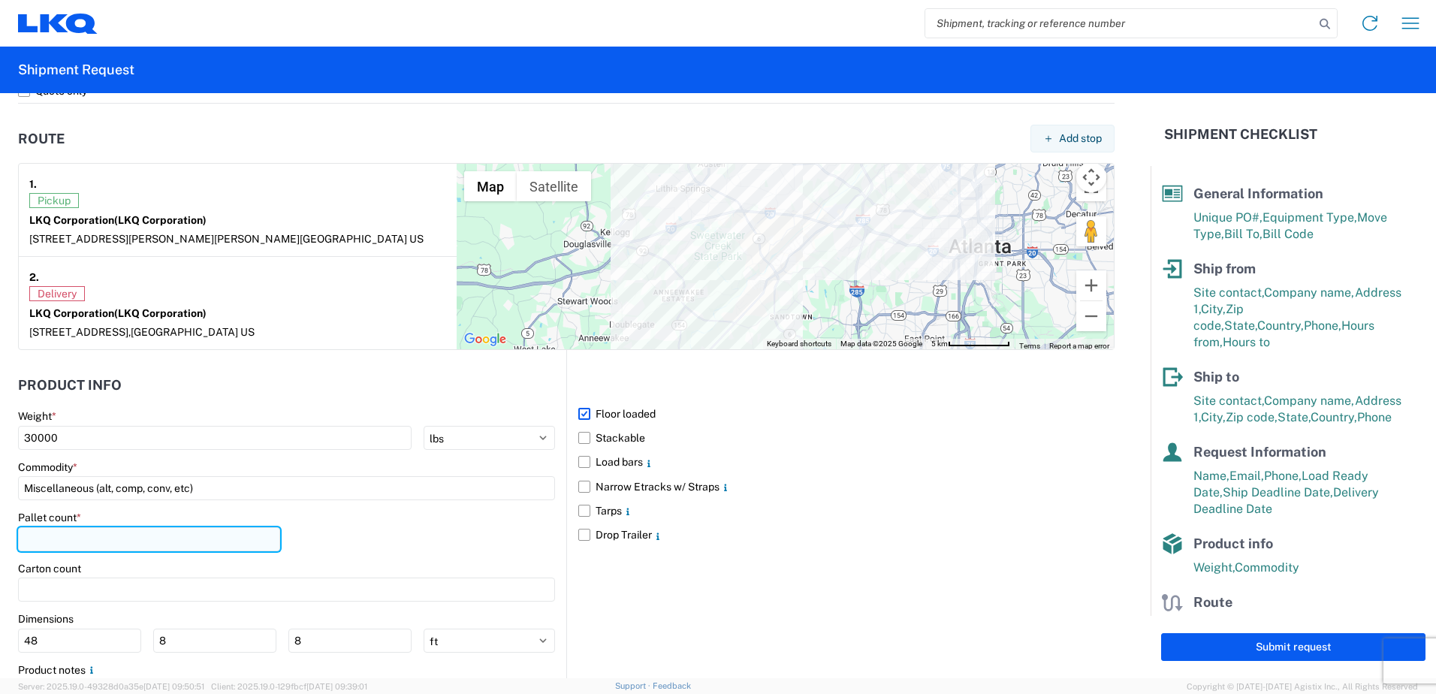
click at [71, 532] on input "number" at bounding box center [149, 539] width 262 height 24
type input "14"
click at [370, 557] on div "Pallet count * 14" at bounding box center [286, 536] width 537 height 51
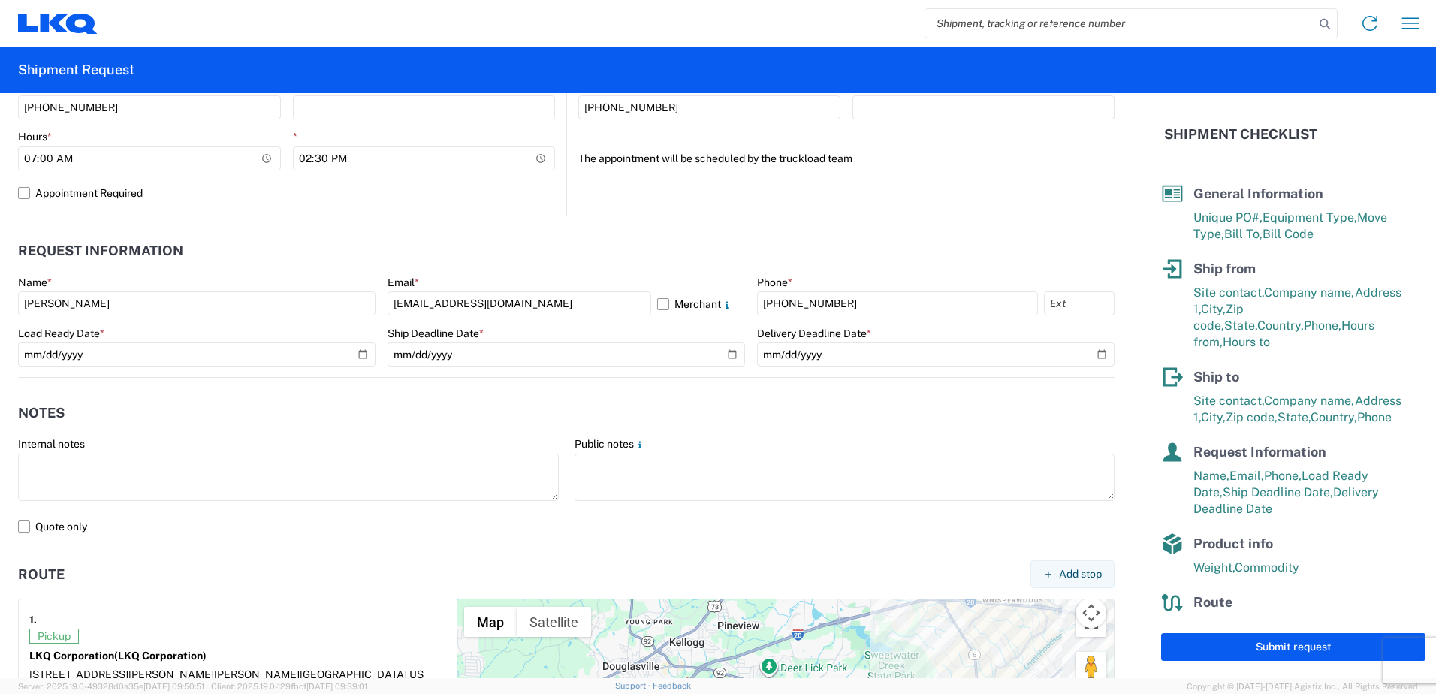
scroll to position [1217, 0]
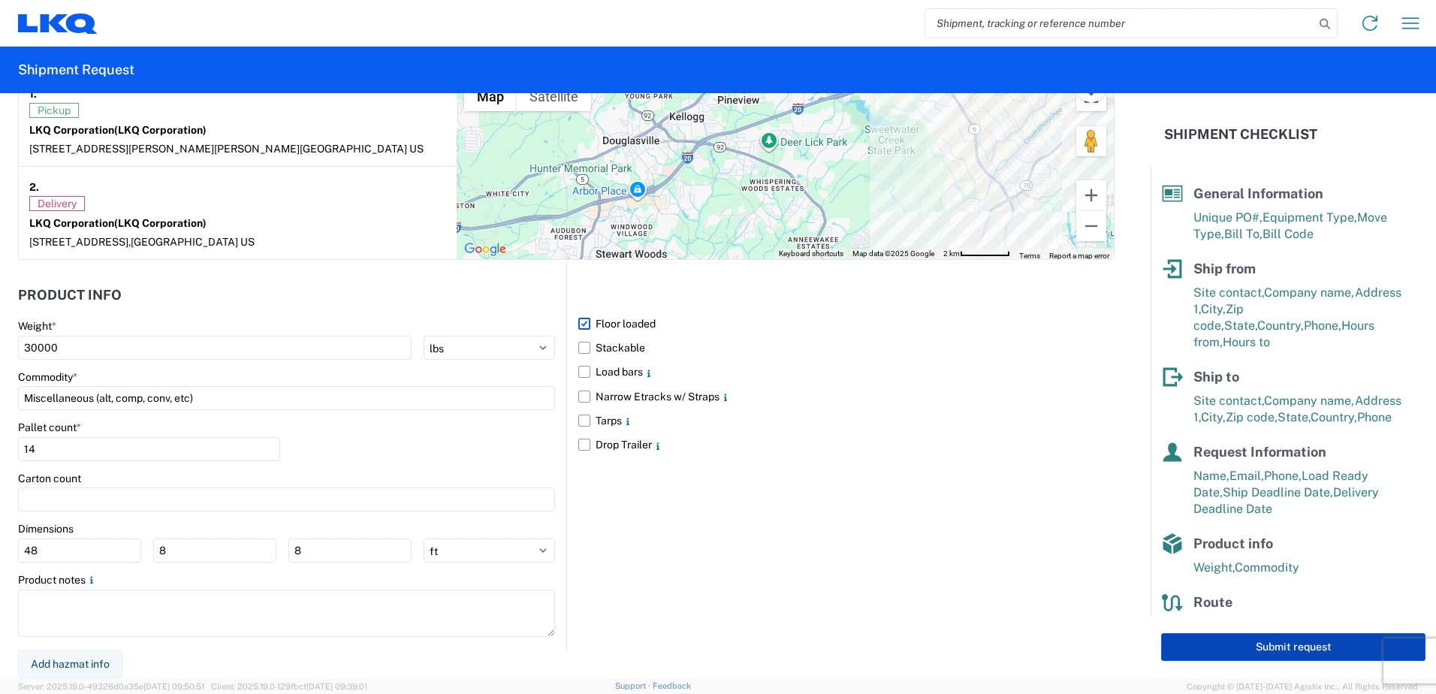
click at [853, 649] on button "Submit request" at bounding box center [1293, 647] width 264 height 28
select select "US"
